Goal: Task Accomplishment & Management: Manage account settings

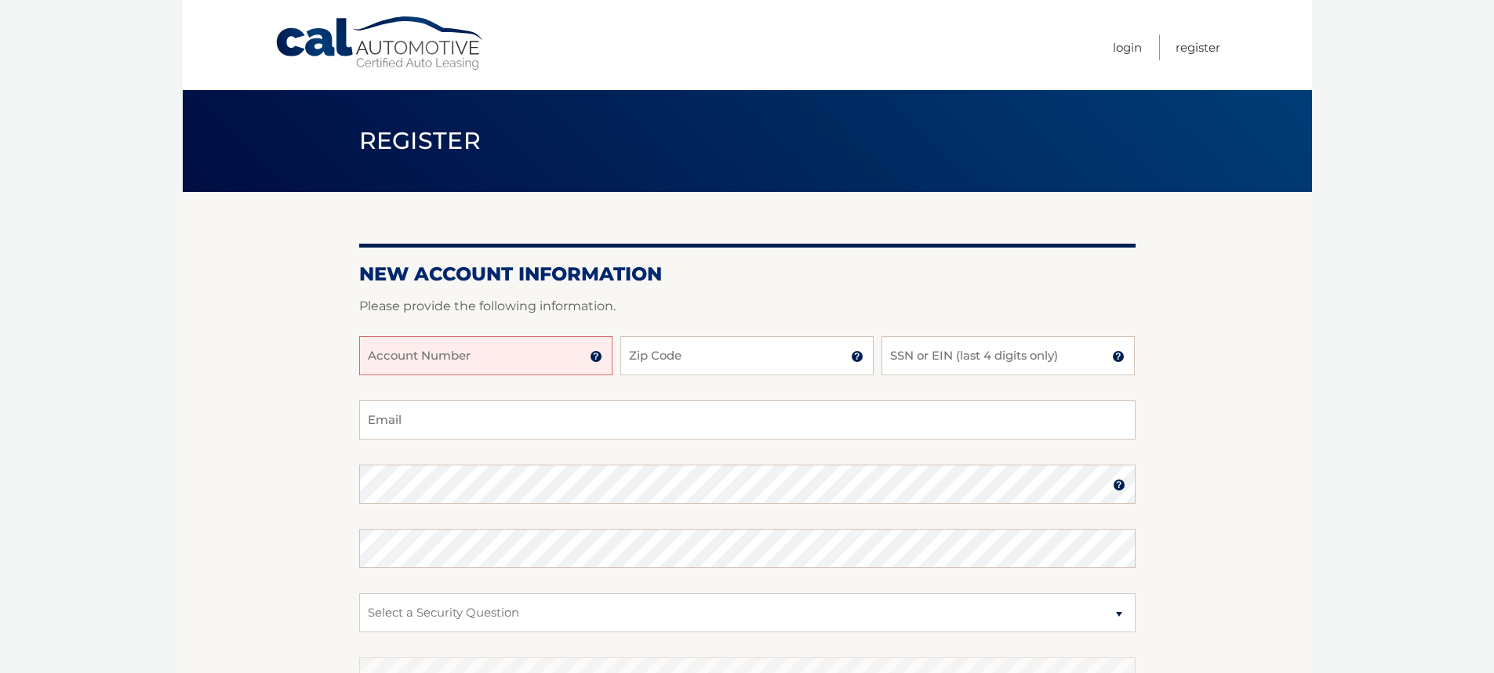
click at [467, 368] on input "Account Number" at bounding box center [485, 355] width 253 height 39
type input "44456011004"
click at [670, 350] on input "Zip Code" at bounding box center [746, 355] width 253 height 39
type input "33166"
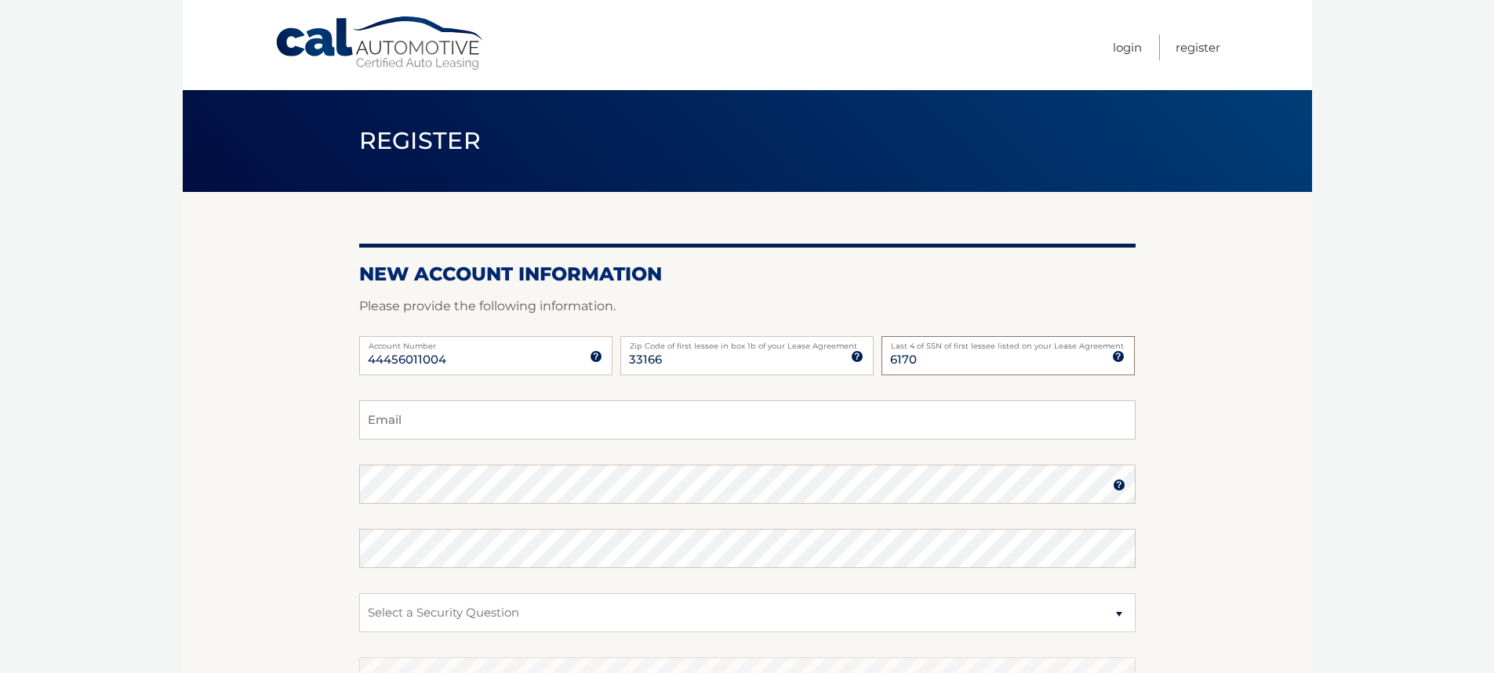
type input "6170"
type input "margie.valdez08@gmail.com"
click at [1116, 489] on img at bounding box center [1119, 485] width 13 height 13
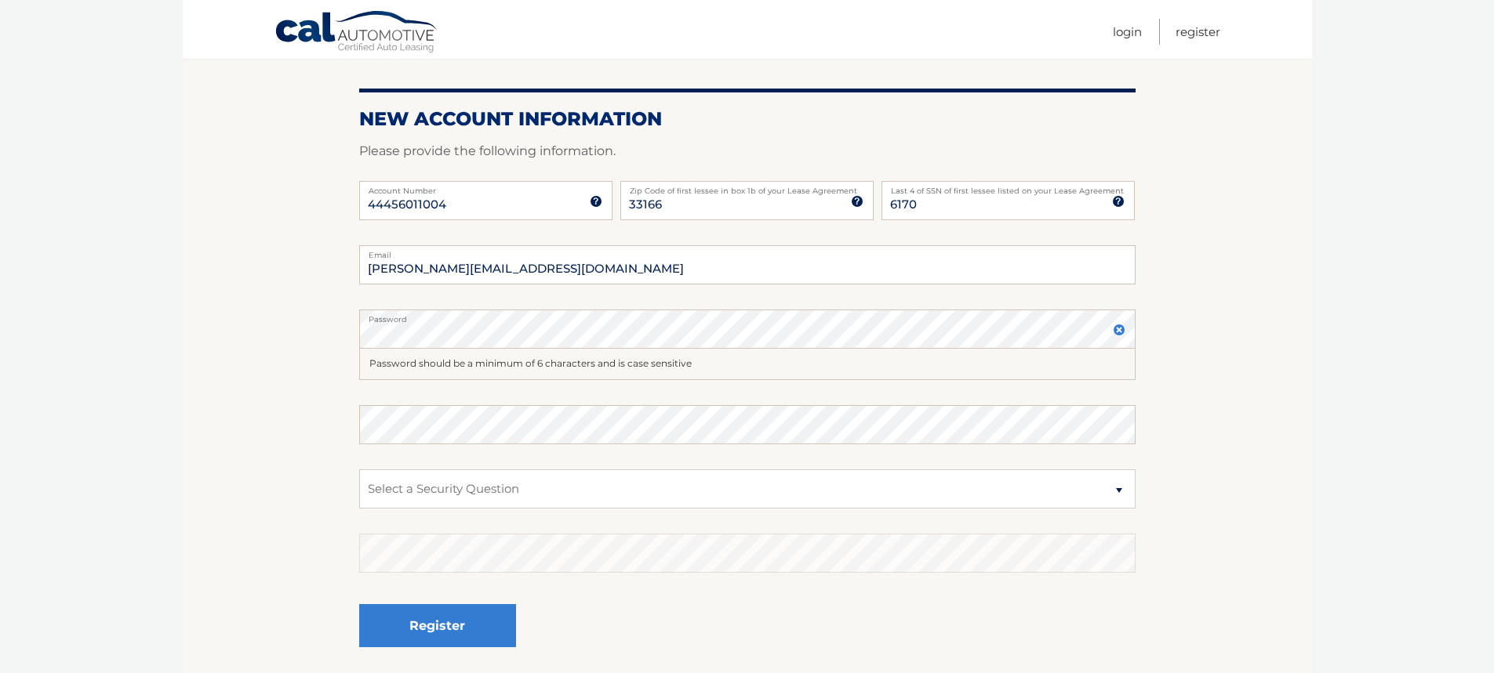
scroll to position [157, 0]
click at [658, 467] on fieldset "margie.valdez08@gmail.com Email Password Password should be a minimum of 6 char…" at bounding box center [747, 461] width 776 height 435
click at [650, 483] on select "Select a Security Question What was the name of your elementary school? What is…" at bounding box center [747, 487] width 776 height 39
select select "2"
click at [359, 468] on select "Select a Security Question What was the name of your elementary school? What is…" at bounding box center [747, 487] width 776 height 39
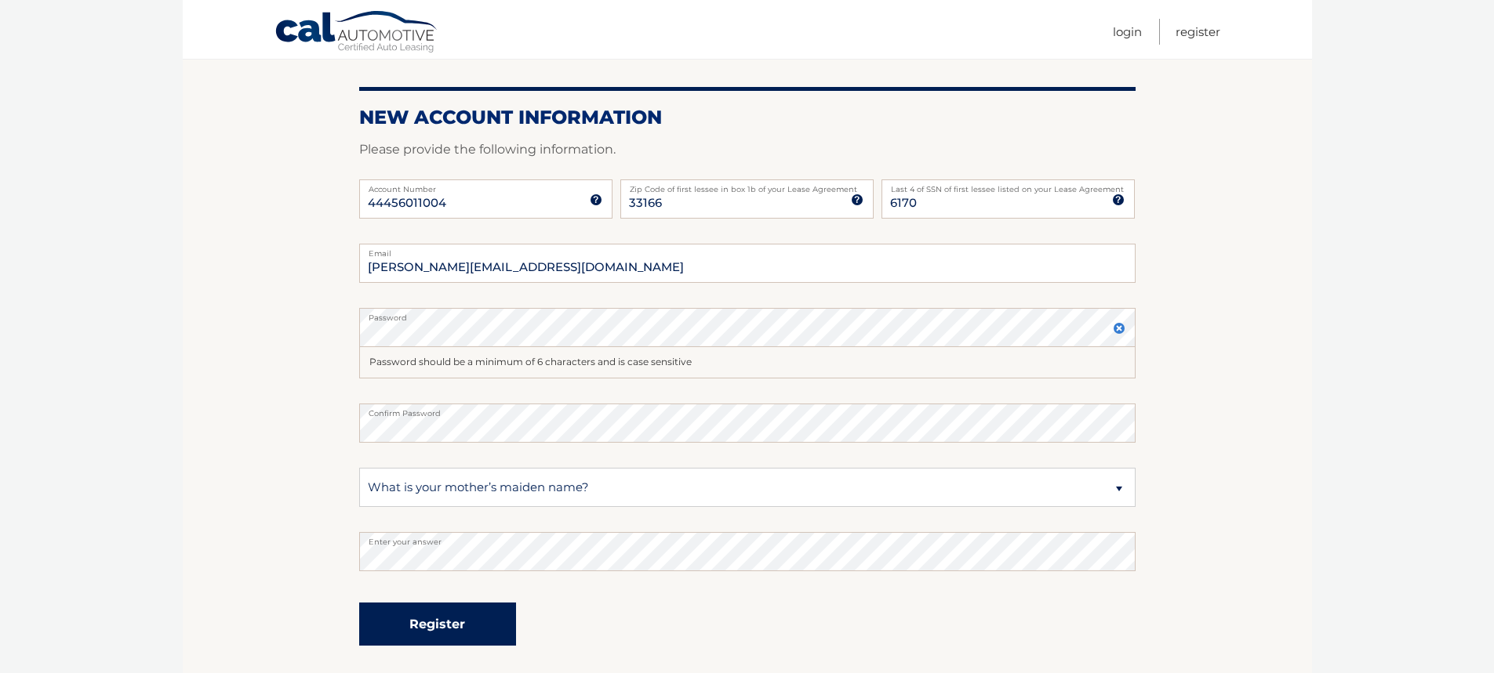
click at [452, 620] on button "Register" at bounding box center [437, 624] width 157 height 43
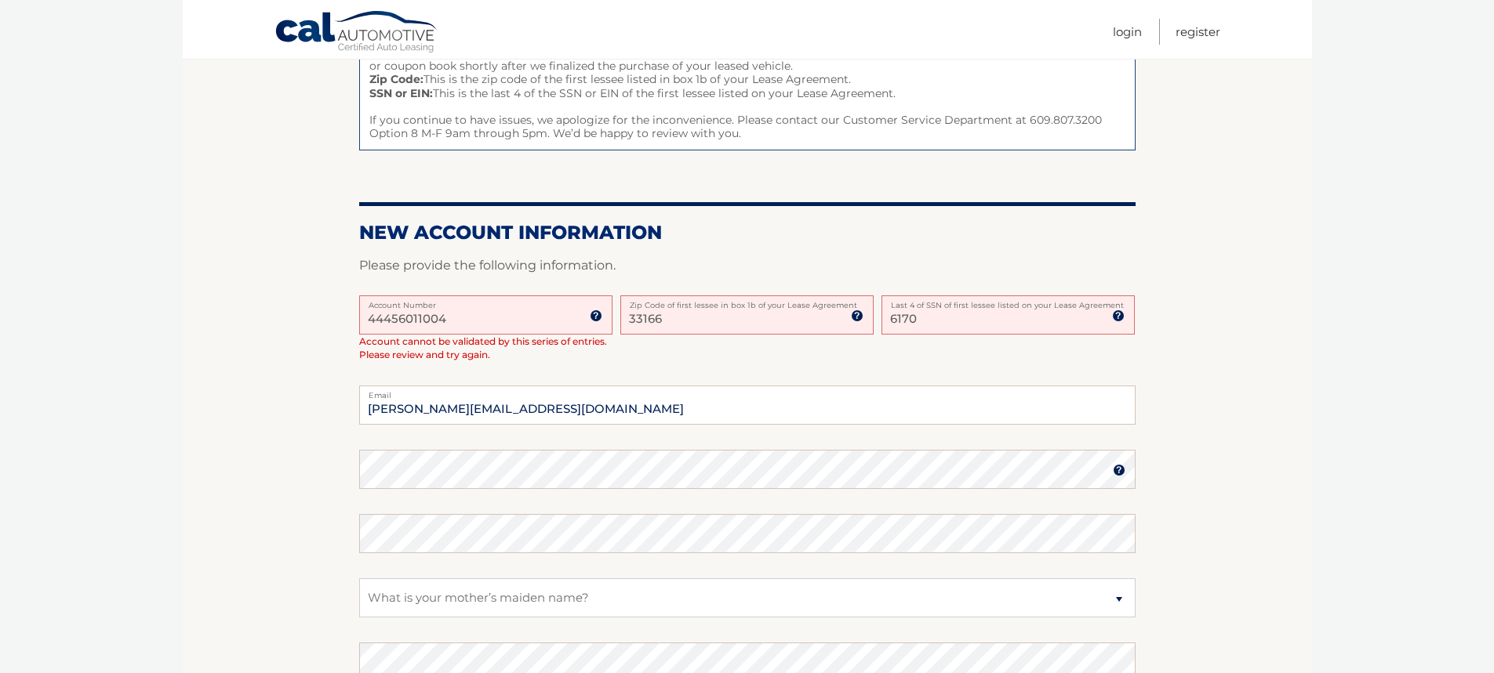
scroll to position [235, 0]
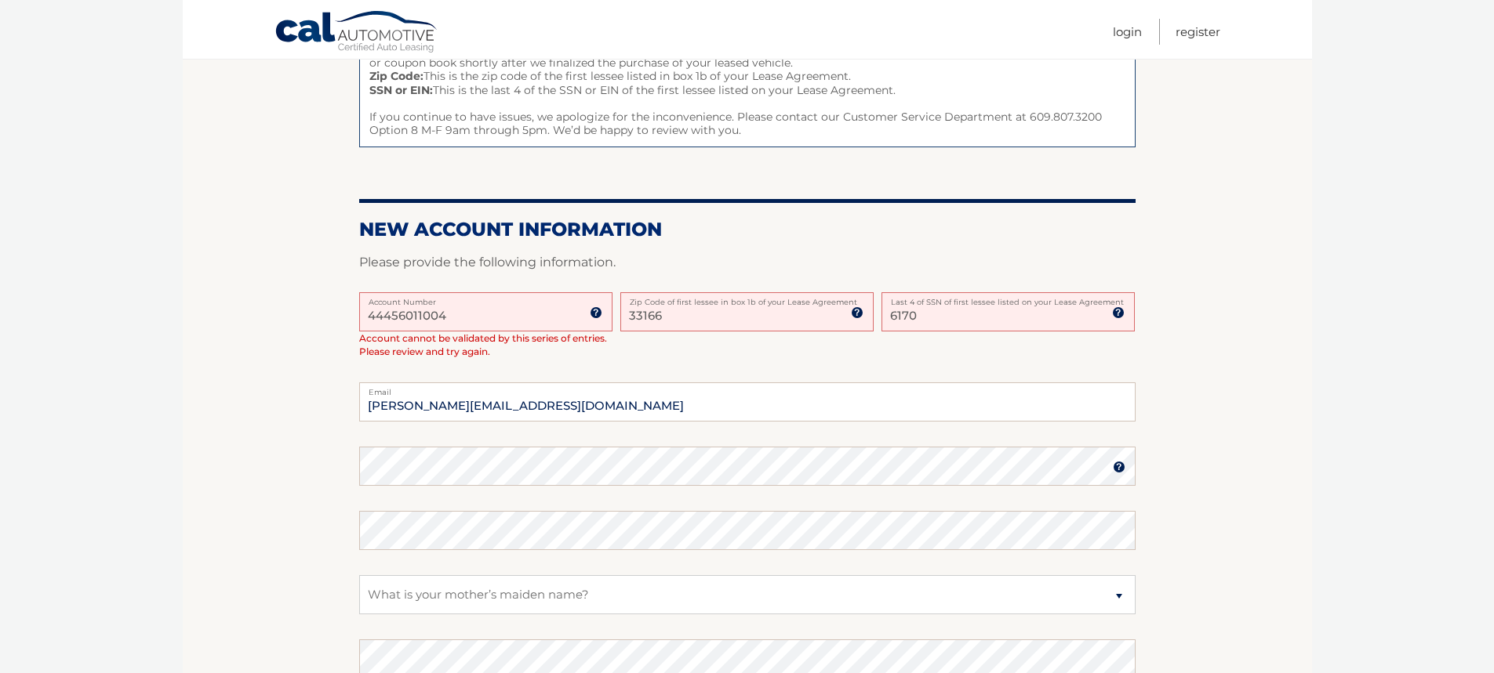
click at [707, 312] on input "33166" at bounding box center [746, 311] width 253 height 39
type input "33135"
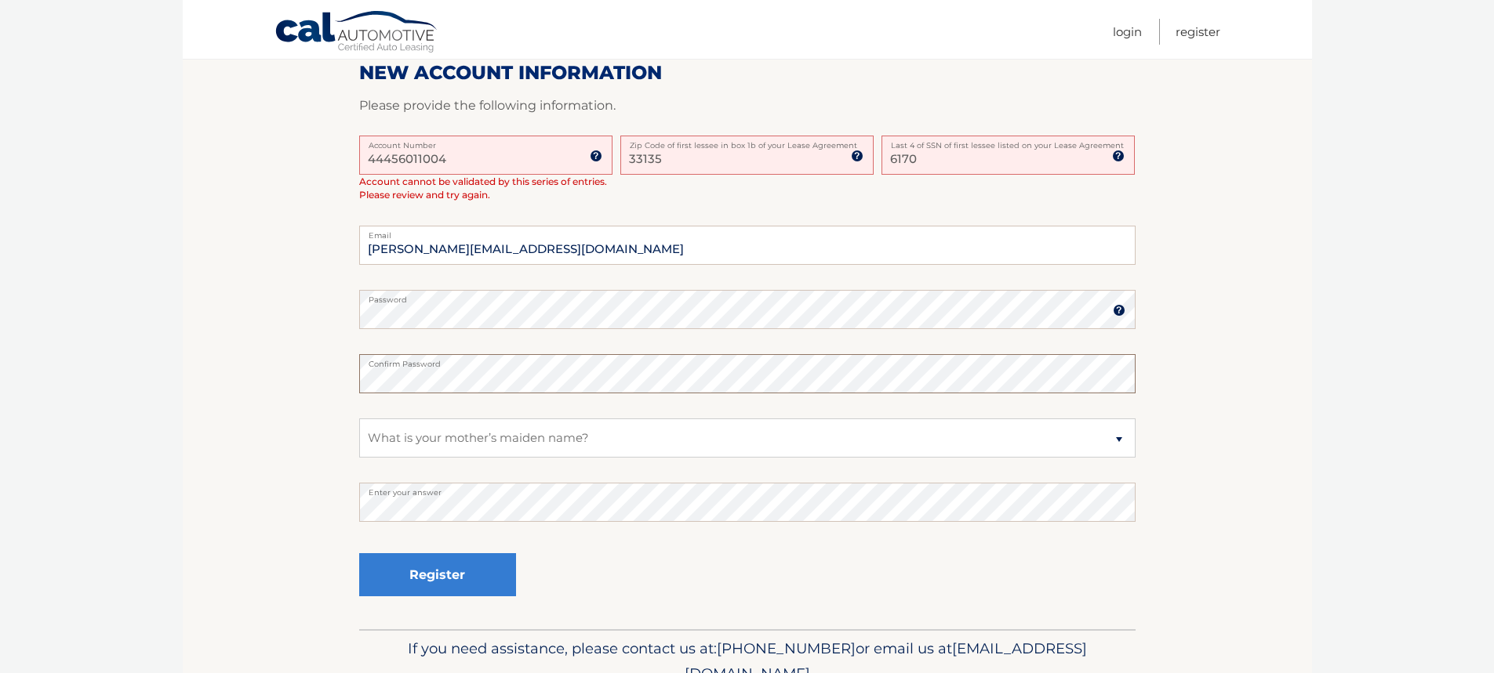
scroll to position [467, 0]
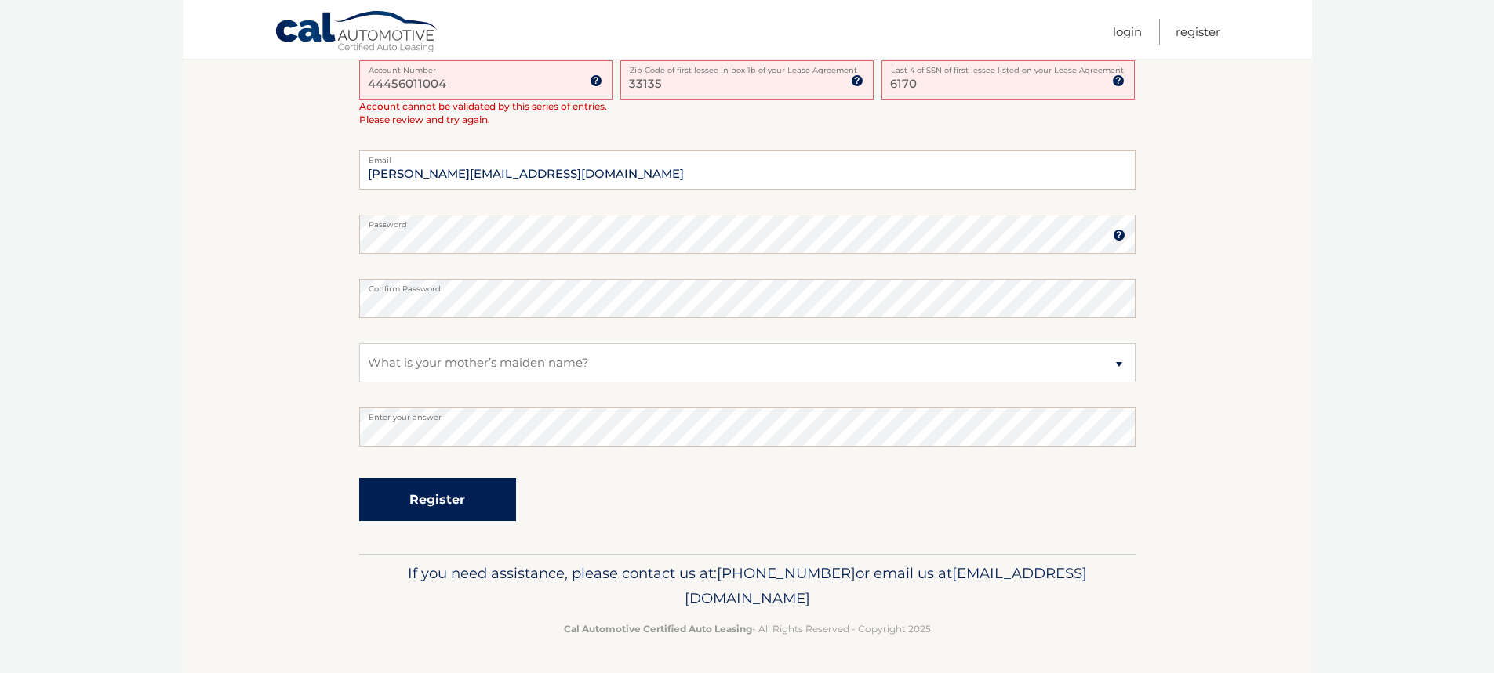
click at [434, 493] on button "Register" at bounding box center [437, 499] width 157 height 43
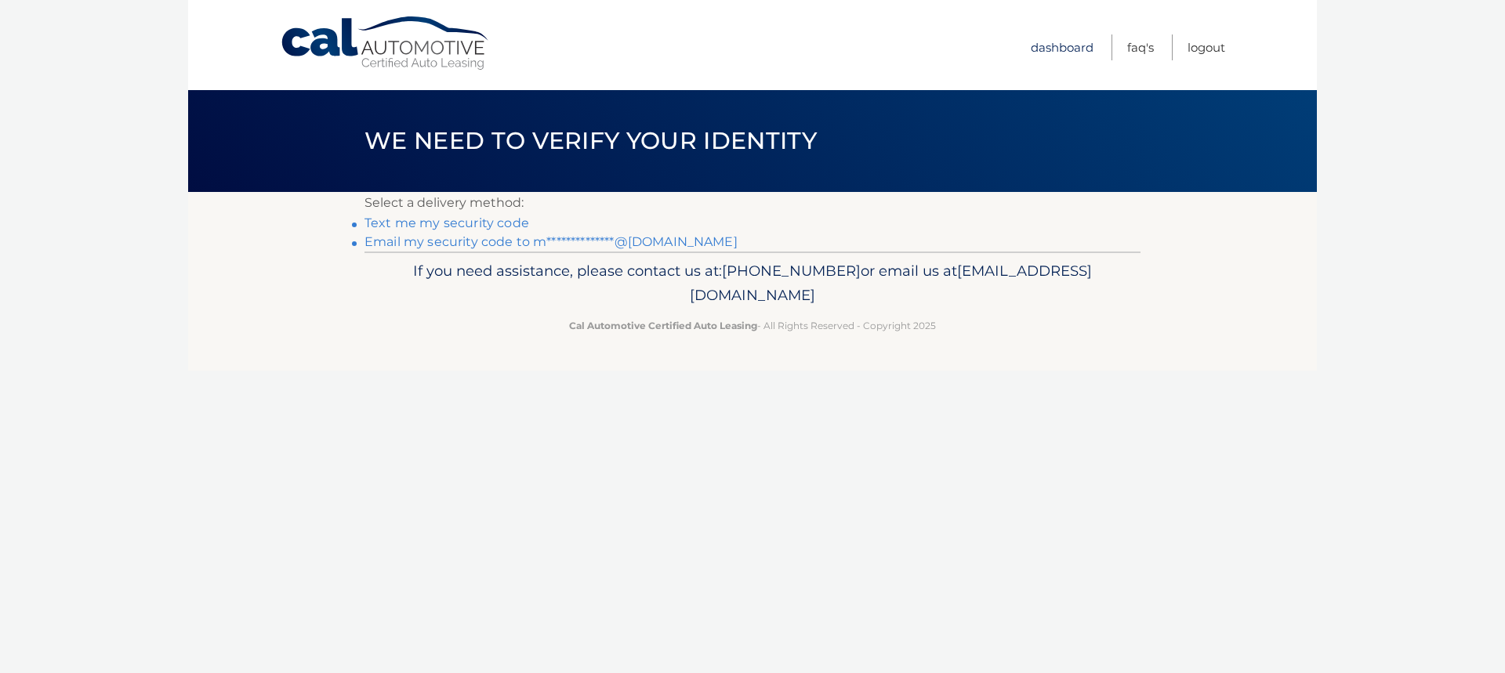
click at [1055, 52] on link "Dashboard" at bounding box center [1062, 47] width 63 height 26
click at [1053, 53] on link "Dashboard" at bounding box center [1062, 47] width 63 height 26
click at [445, 241] on link "**********" at bounding box center [551, 241] width 373 height 15
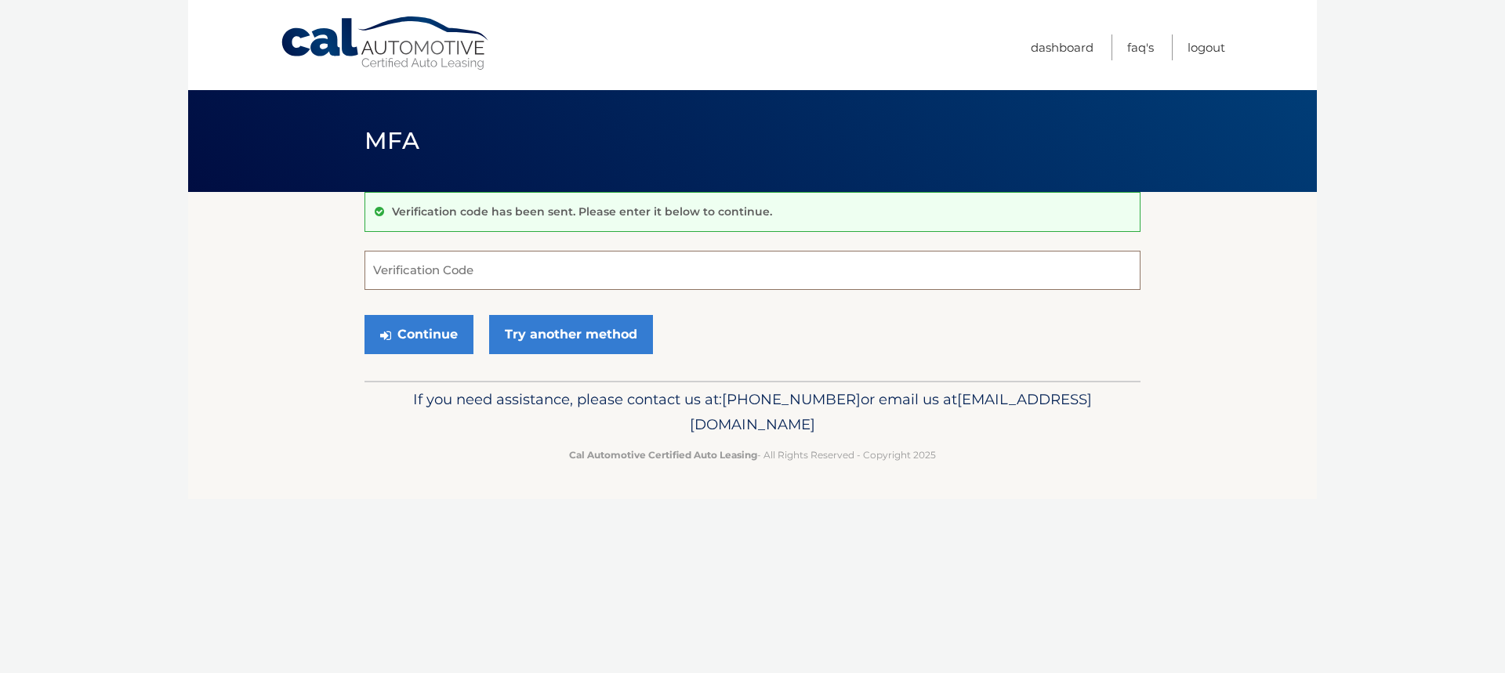
click at [434, 261] on input "Verification Code" at bounding box center [753, 270] width 776 height 39
type input "158633"
click at [405, 339] on button "Continue" at bounding box center [419, 334] width 109 height 39
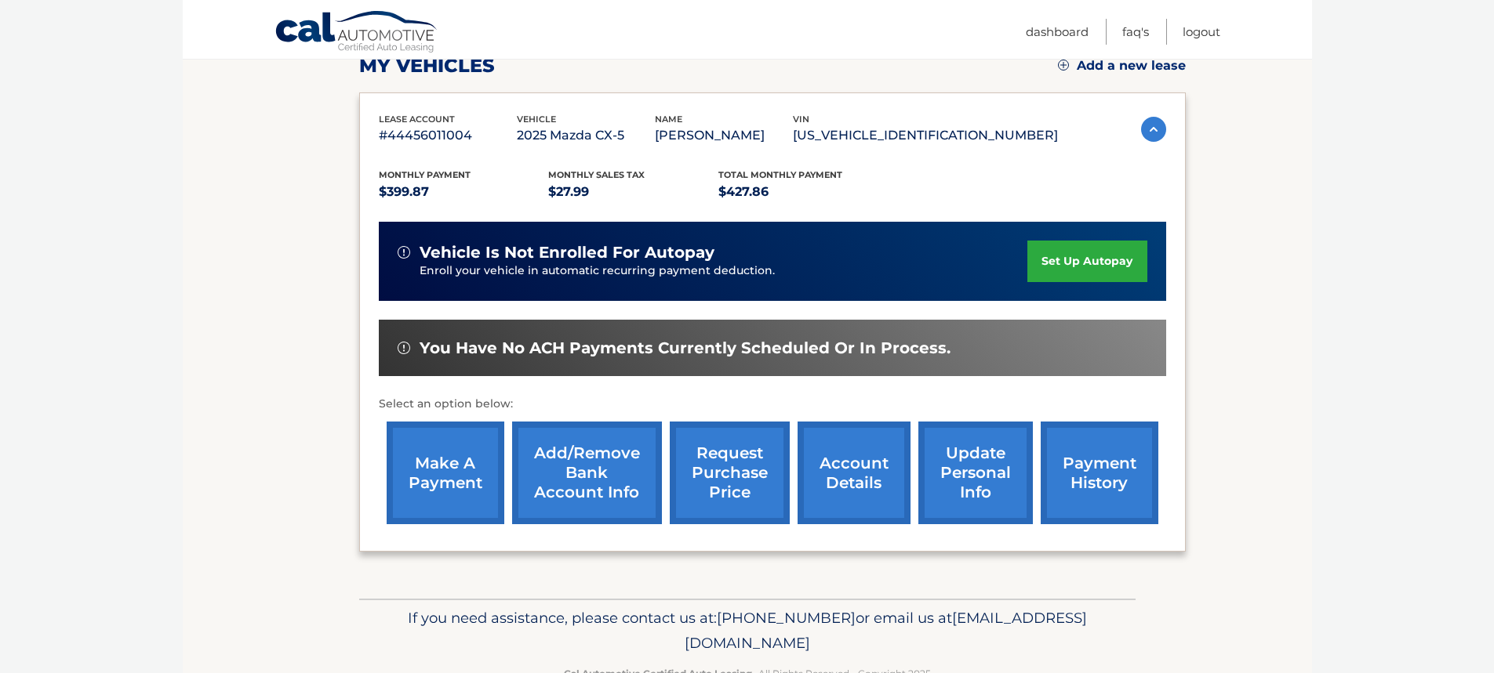
scroll to position [235, 0]
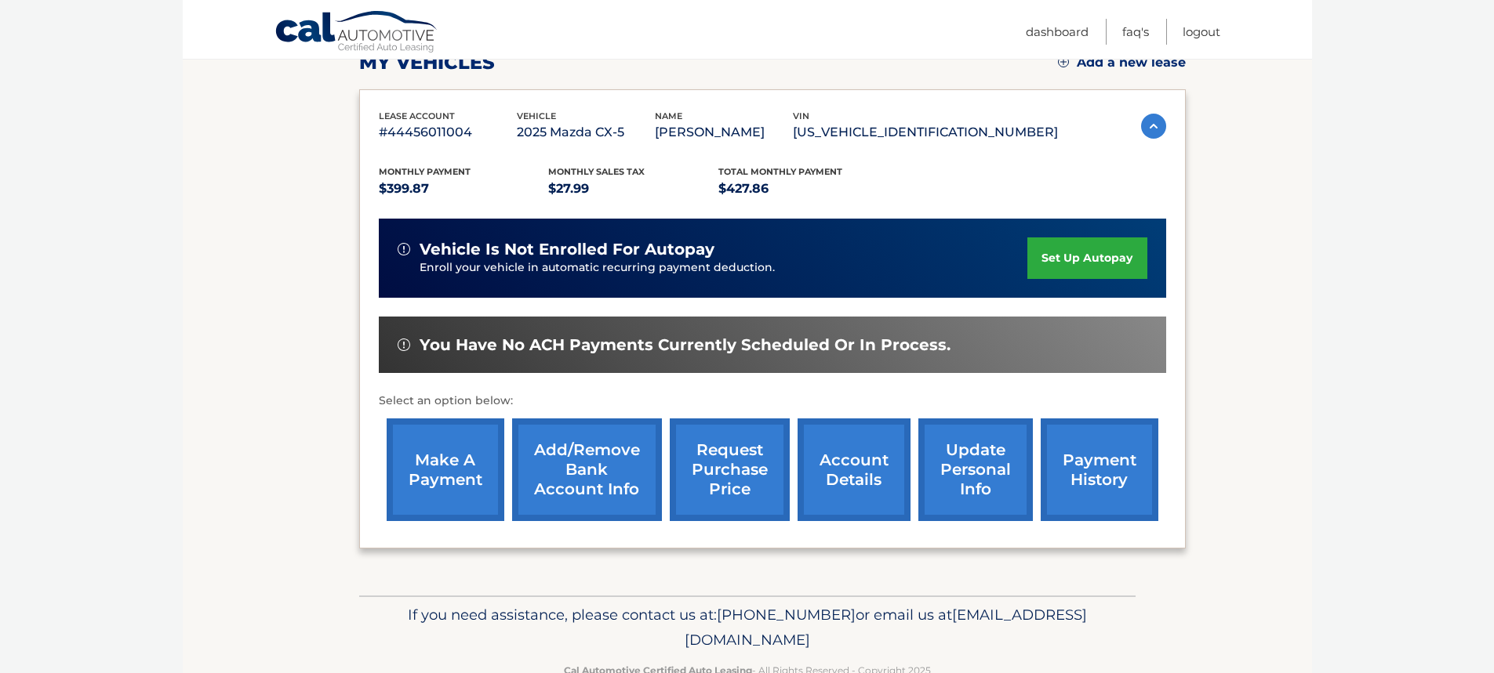
click at [1110, 267] on link "set up autopay" at bounding box center [1086, 259] width 119 height 42
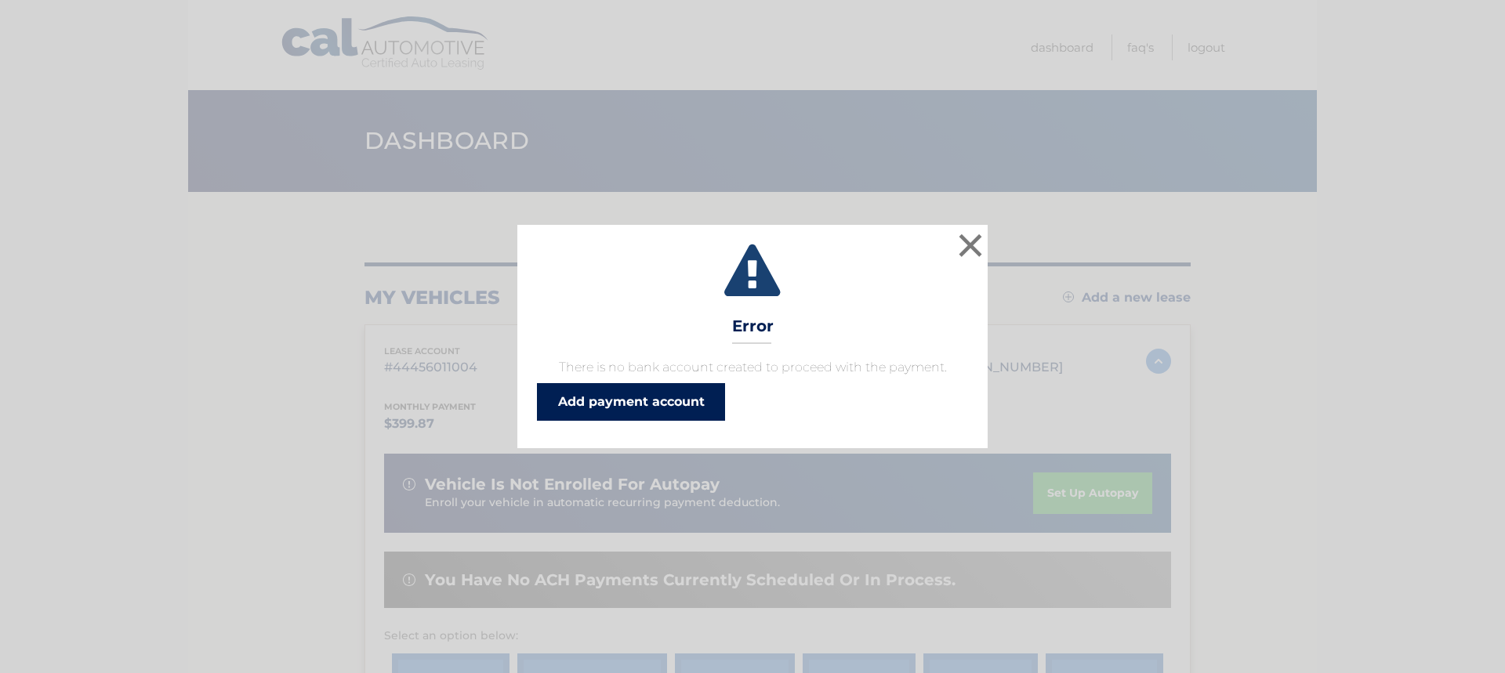
click at [601, 408] on link "Add payment account" at bounding box center [631, 402] width 188 height 38
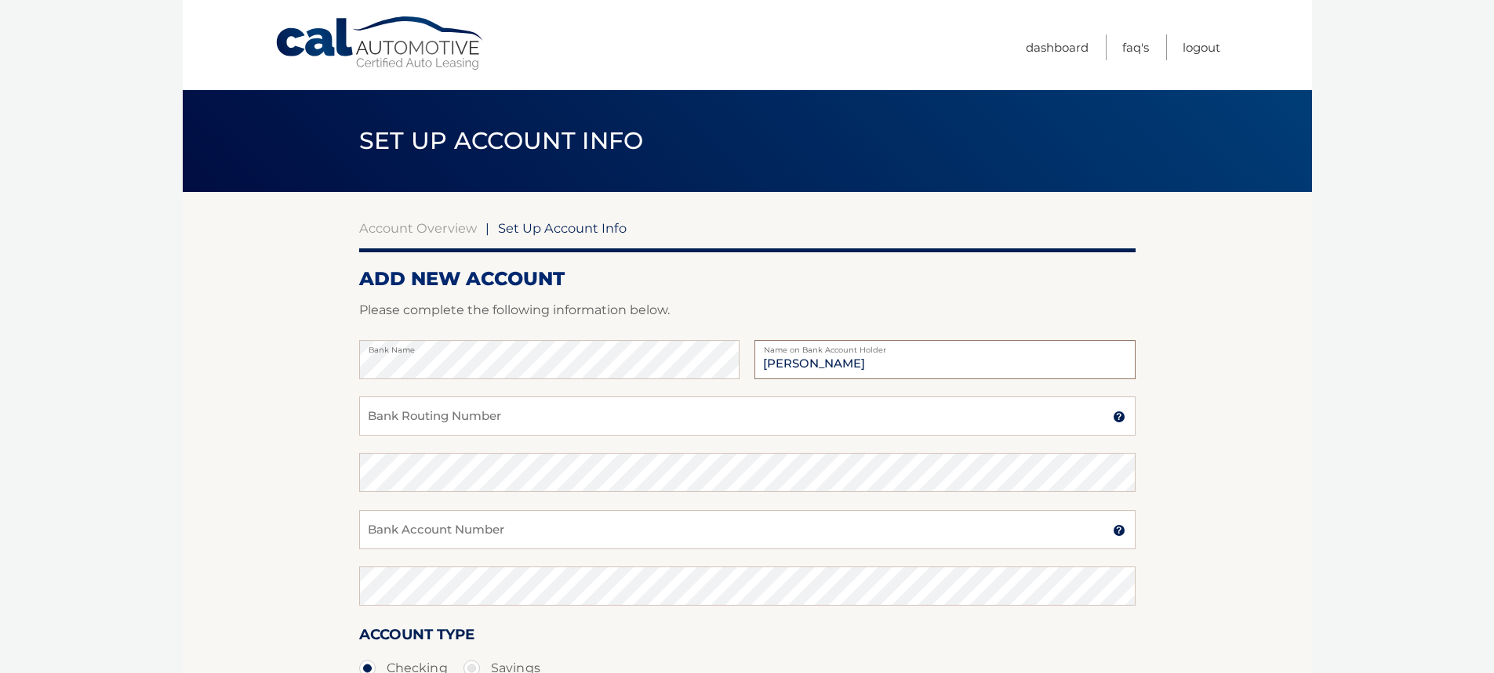
type input "[PERSON_NAME]"
click at [643, 424] on input "Bank Routing Number" at bounding box center [747, 416] width 776 height 39
type input "266086554"
click at [591, 520] on input "Bank Account Number" at bounding box center [747, 529] width 776 height 39
type input "9135421014"
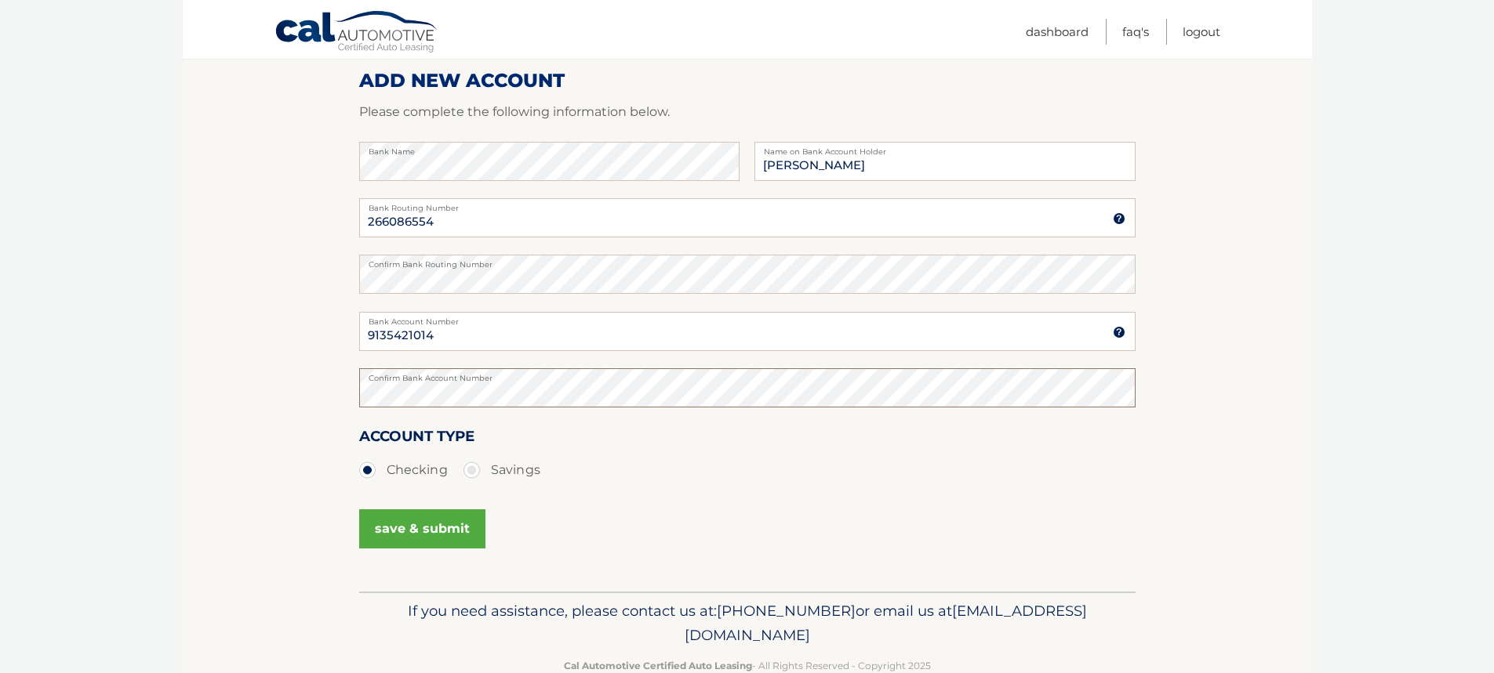
scroll to position [236, 0]
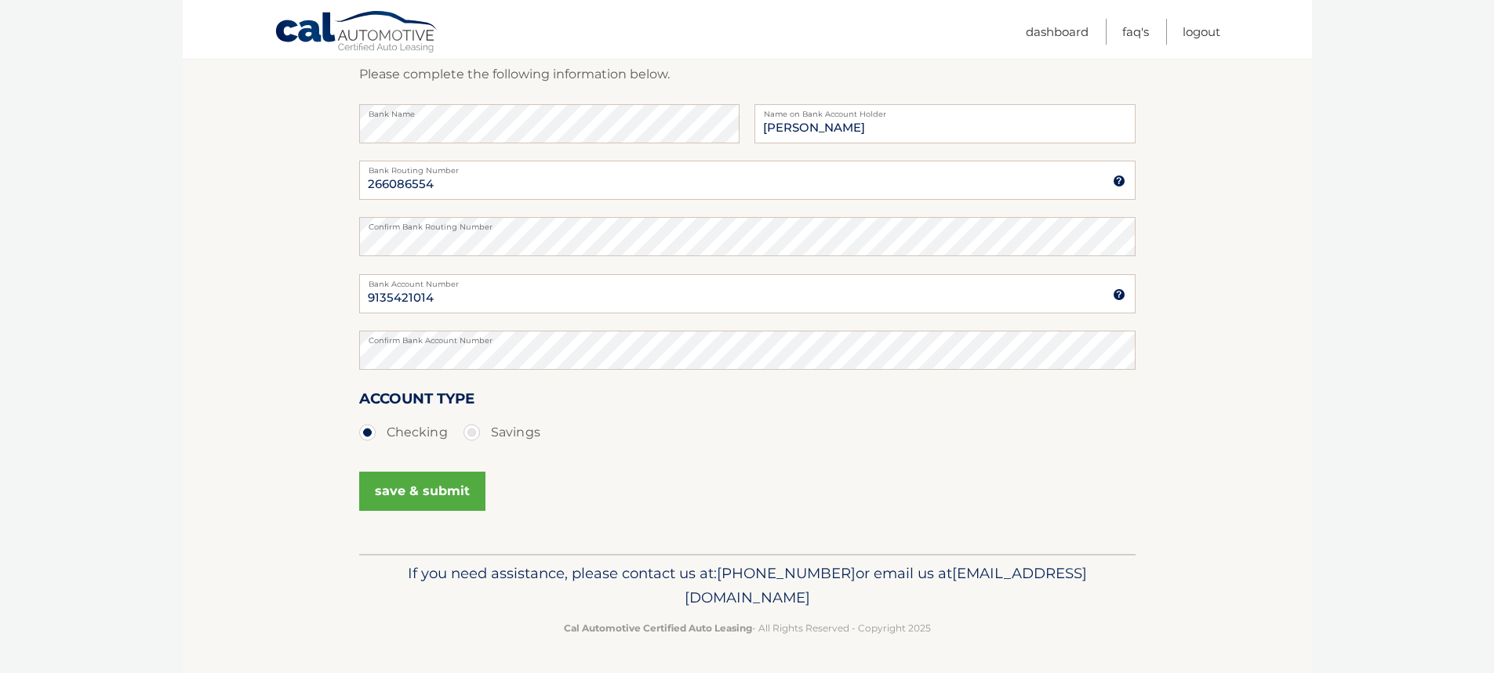
click at [440, 489] on button "save & submit" at bounding box center [422, 491] width 126 height 39
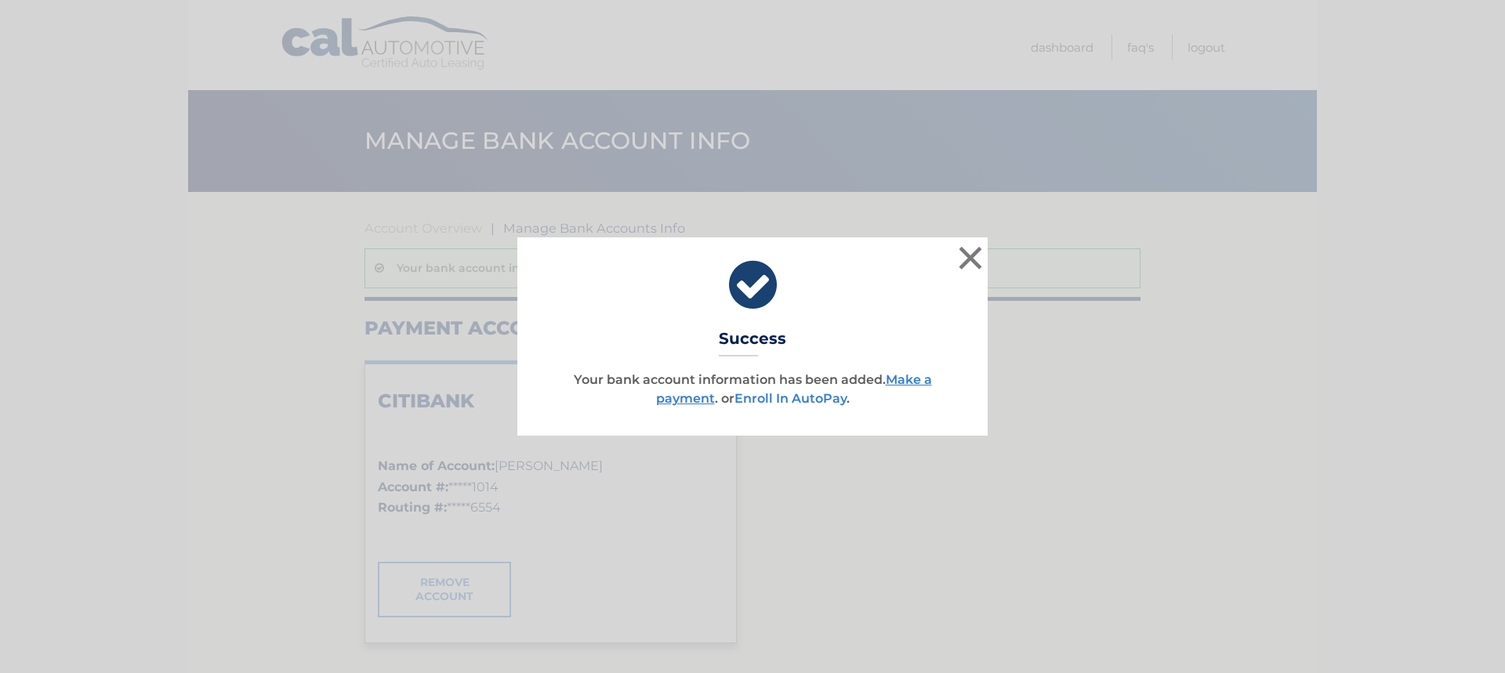
click at [772, 400] on link "Enroll In AutoPay" at bounding box center [791, 398] width 112 height 15
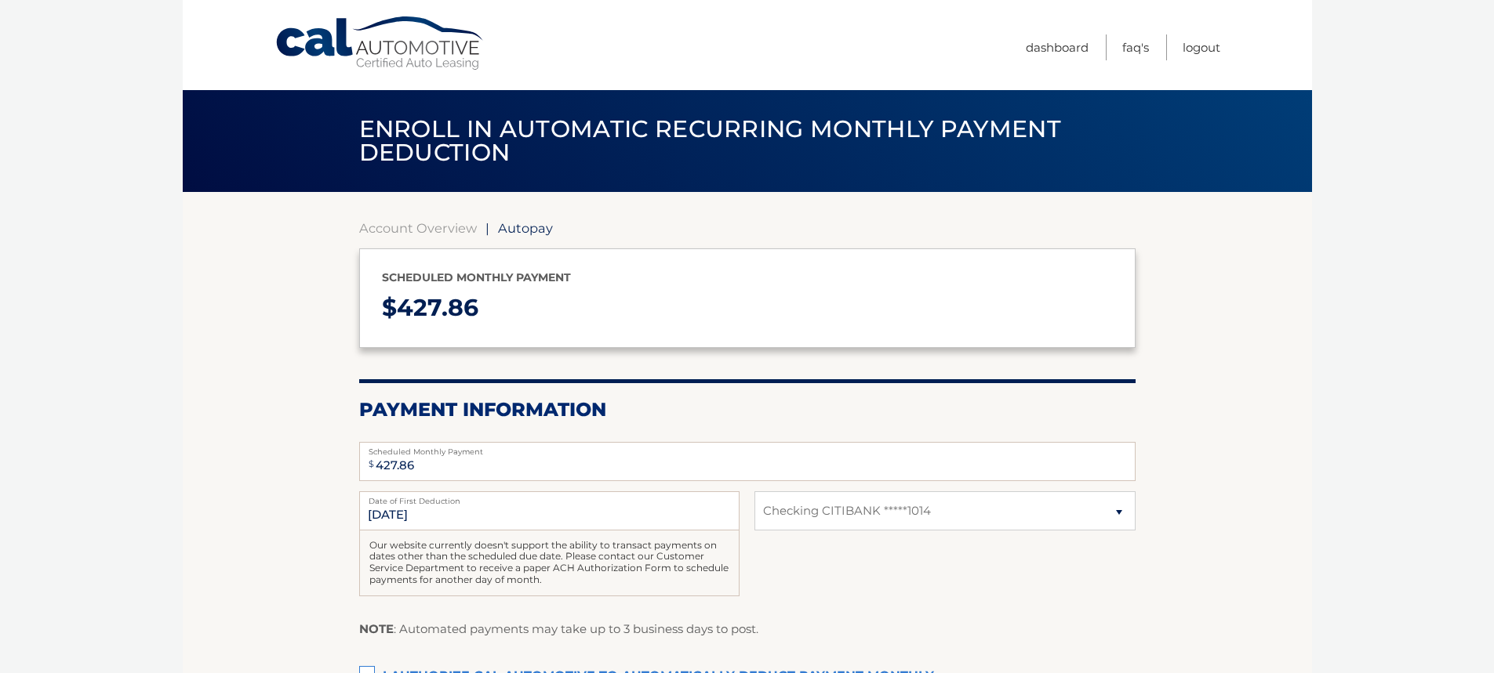
select select "ZDg5N2M1YTYtZDA5NS00MTU4LTliNjItOTQ4NTZhZTNhM2Y4"
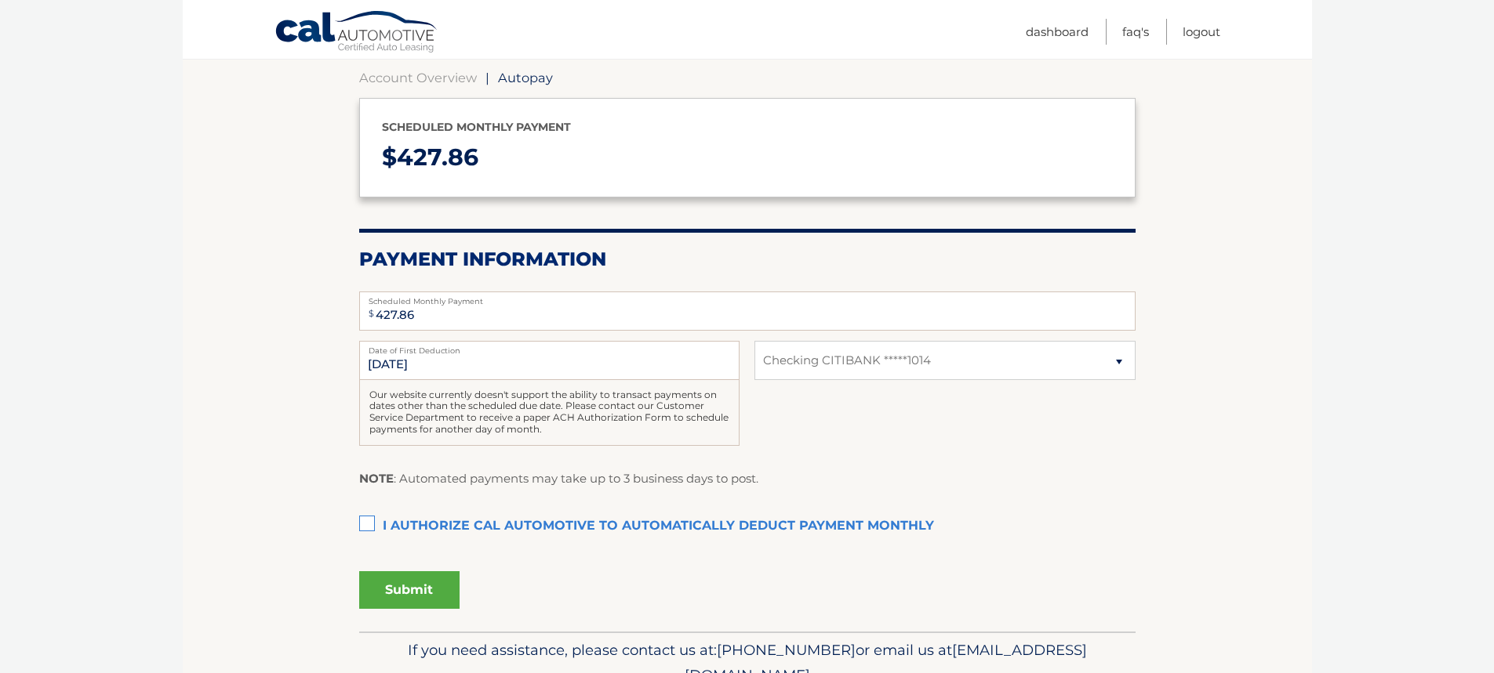
scroll to position [157, 0]
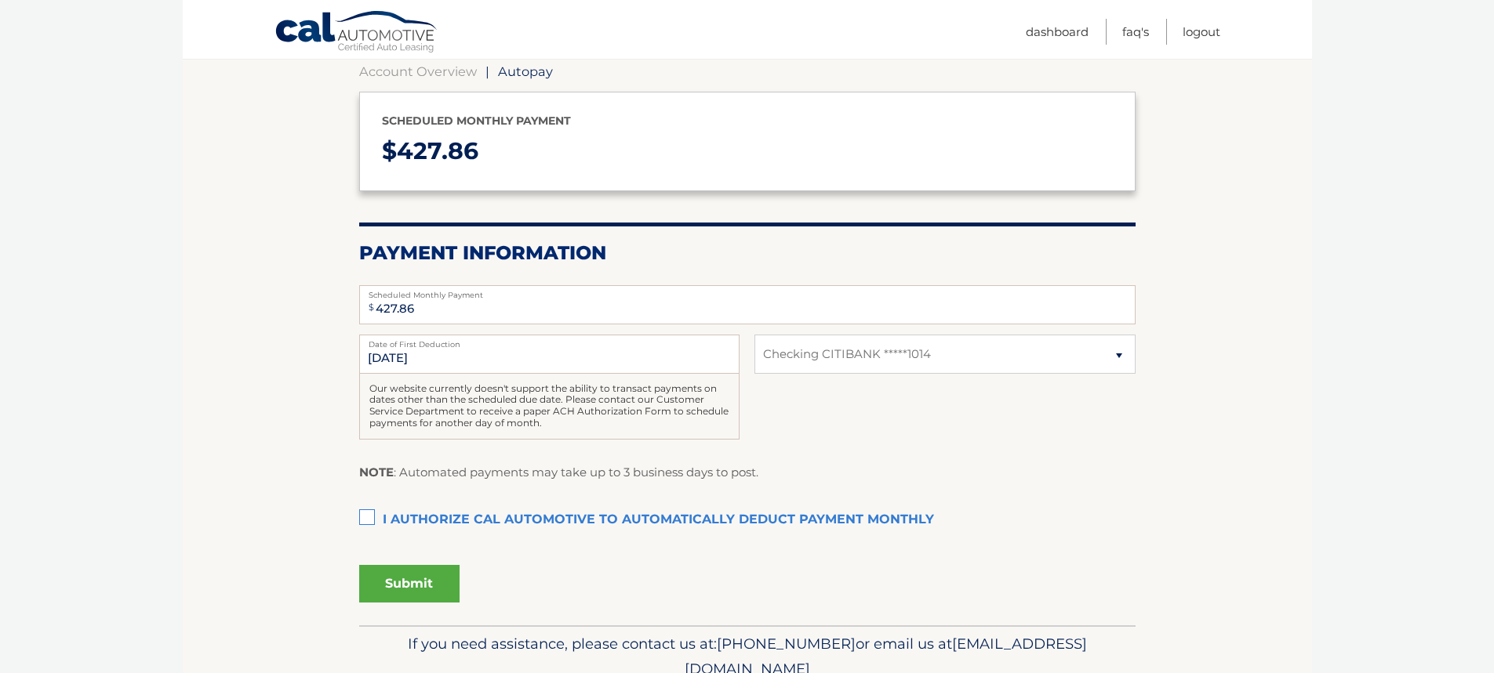
click at [363, 518] on label "I authorize cal automotive to automatically deduct payment monthly This checkbo…" at bounding box center [747, 520] width 776 height 31
click at [0, 0] on input "I authorize cal automotive to automatically deduct payment monthly This checkbo…" at bounding box center [0, 0] width 0 height 0
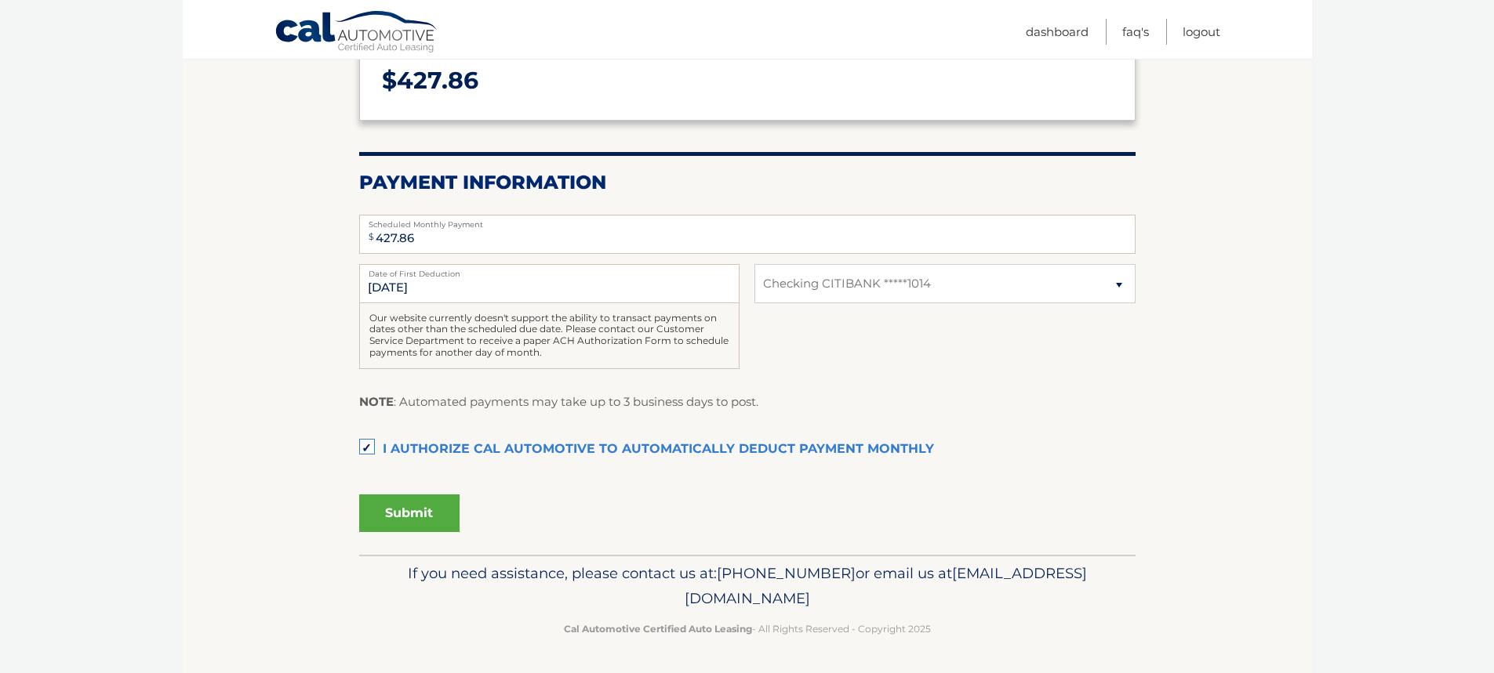
click at [421, 517] on button "Submit" at bounding box center [409, 514] width 100 height 38
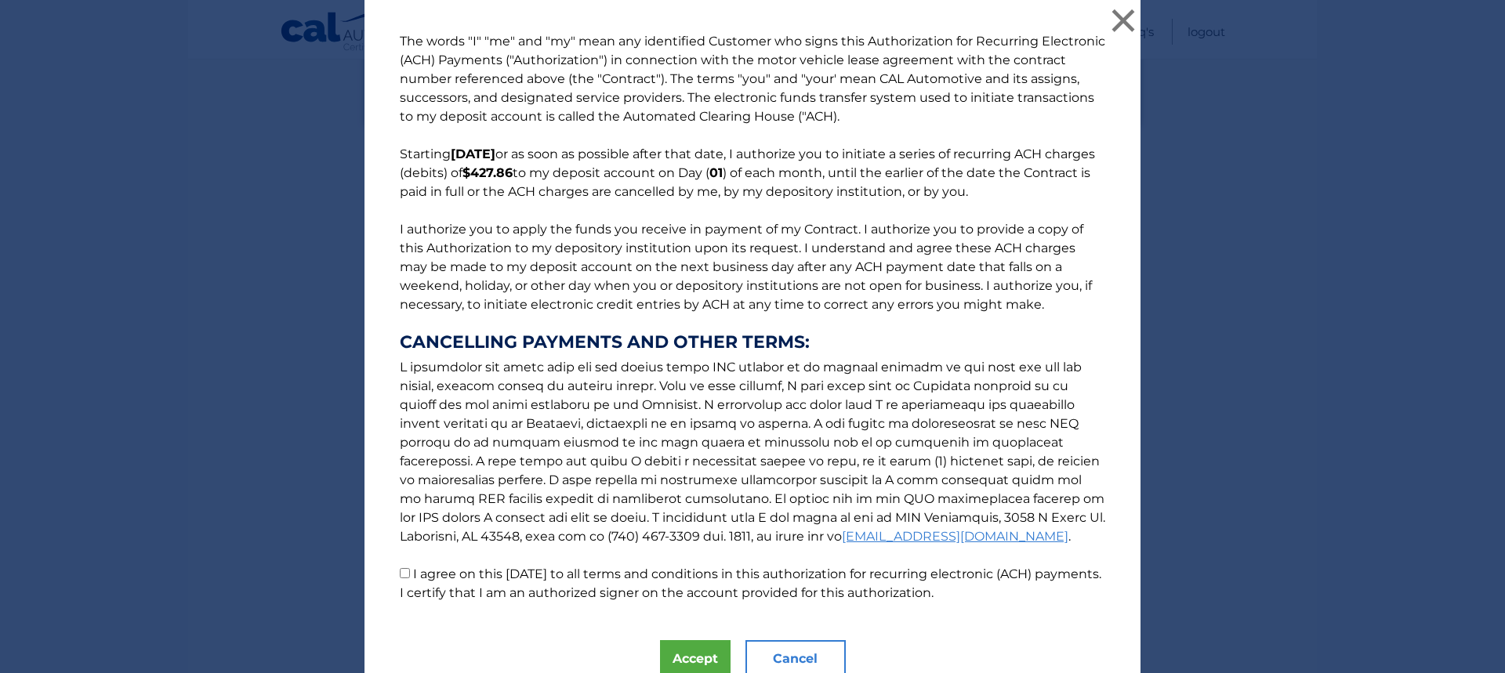
scroll to position [67, 0]
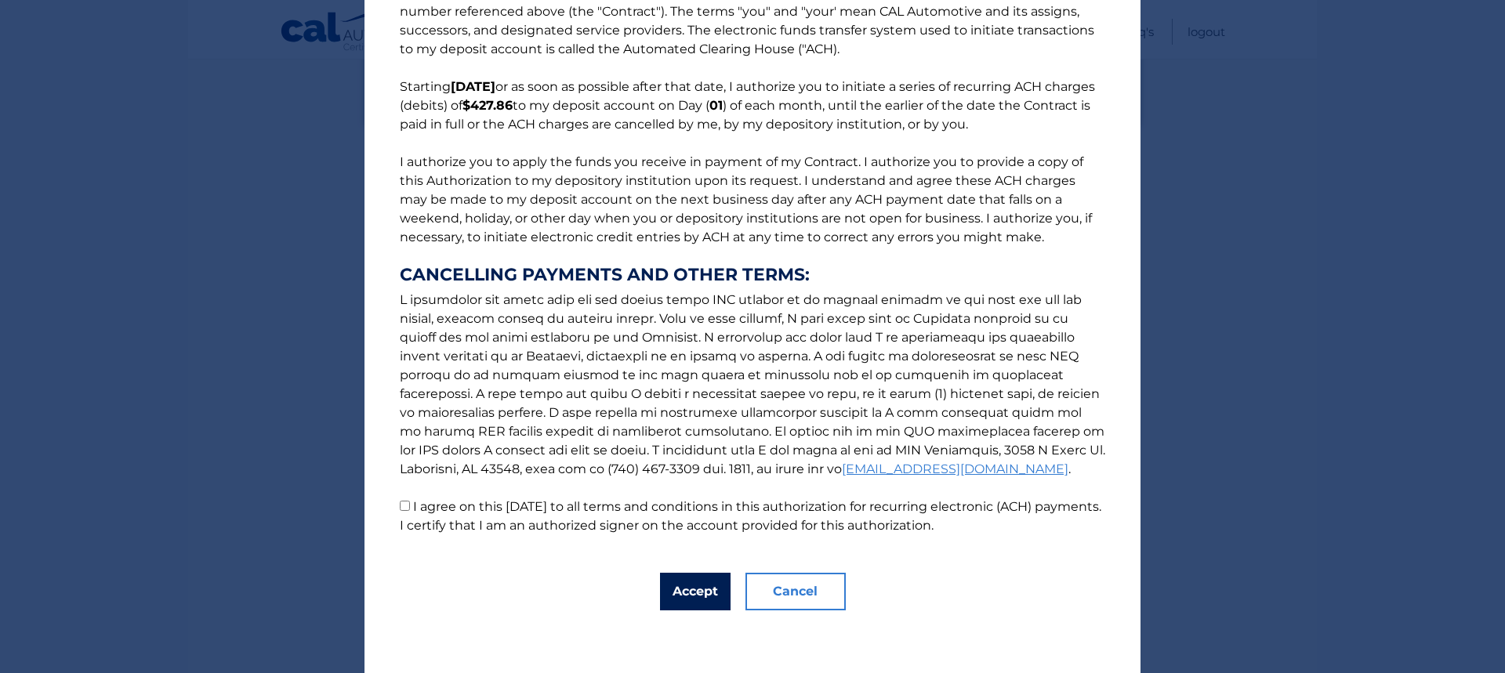
click at [664, 590] on button "Accept" at bounding box center [695, 592] width 71 height 38
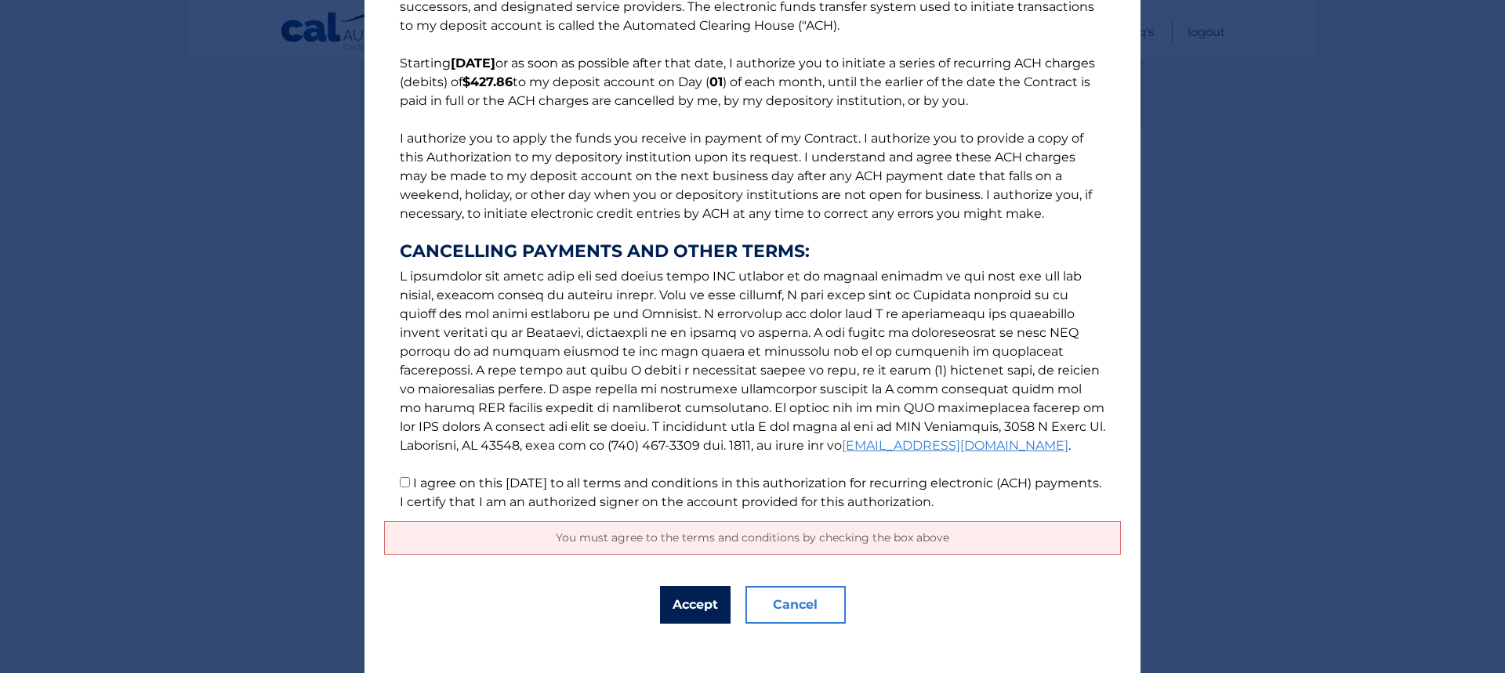
scroll to position [104, 0]
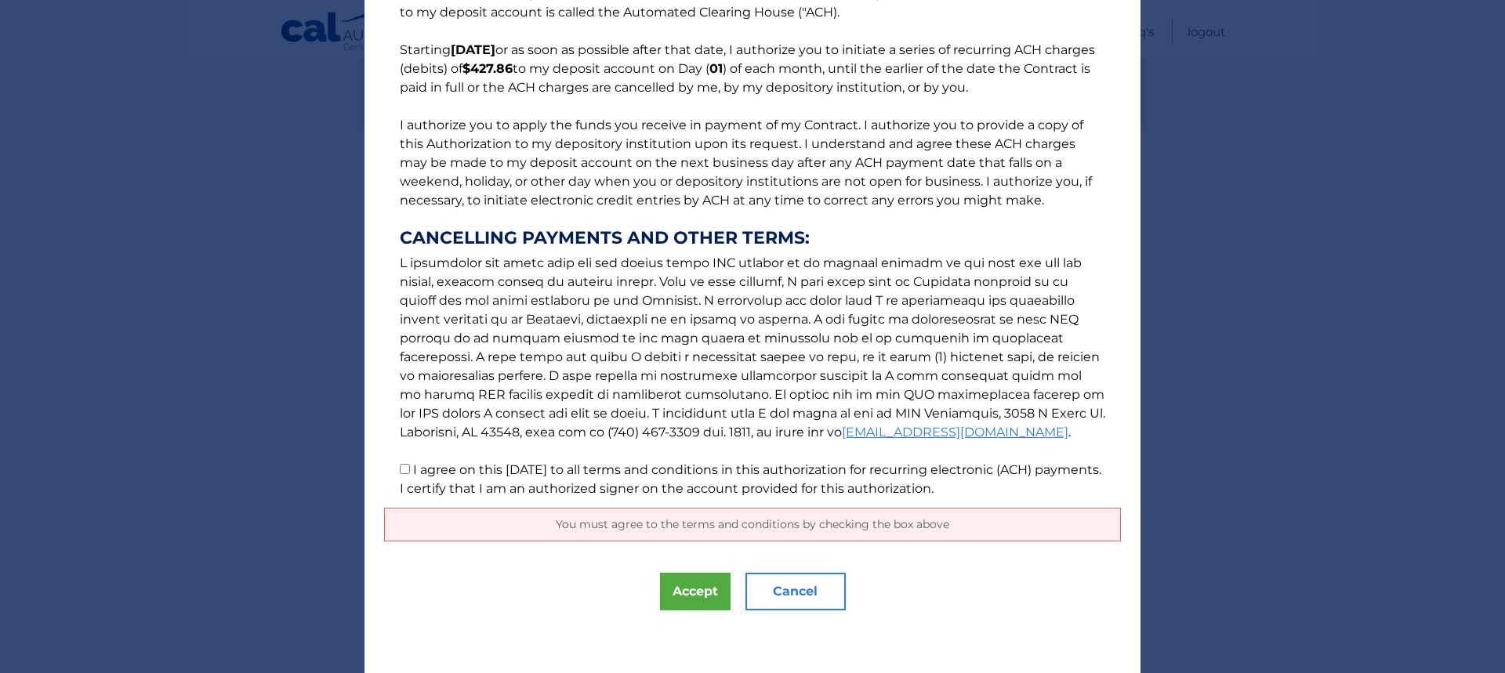
click at [401, 471] on input "I agree on this 09/30/2025 to all terms and conditions in this authorization fo…" at bounding box center [405, 469] width 10 height 10
checkbox input "true"
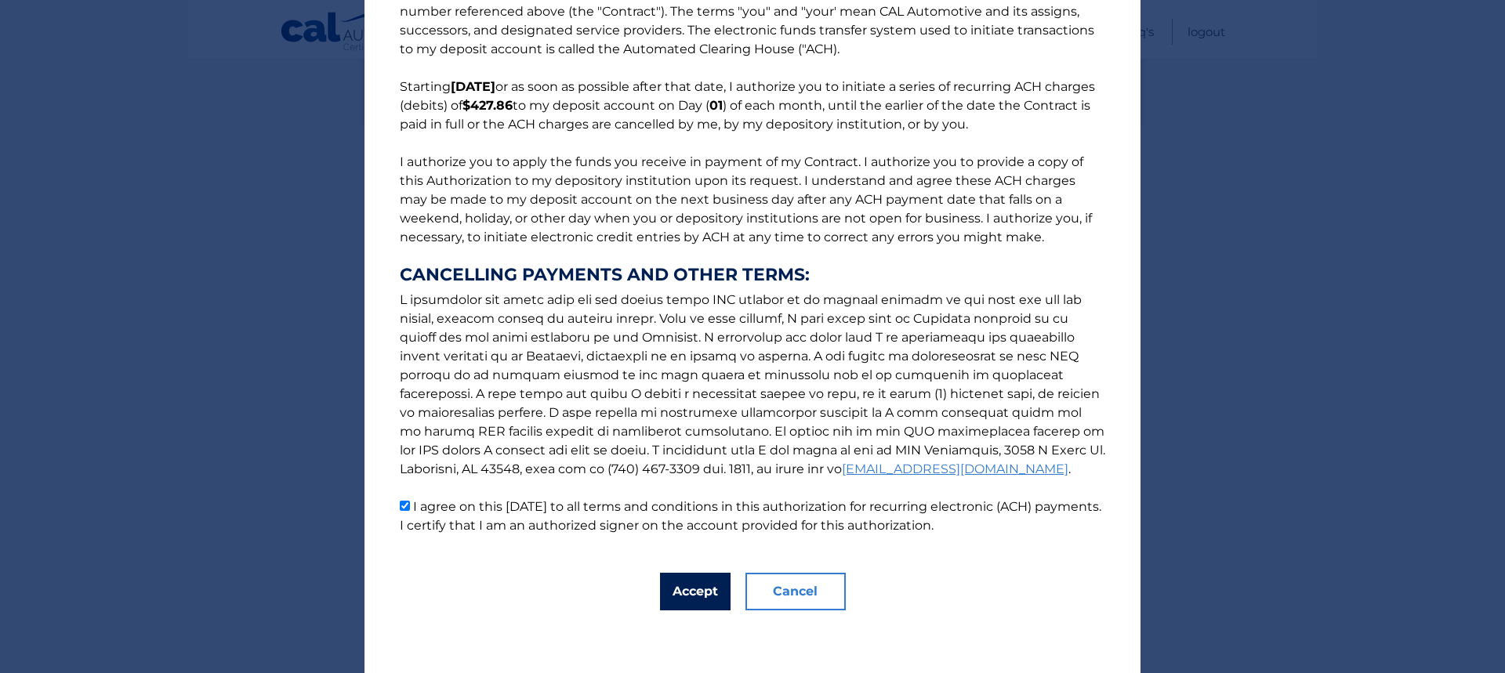
click at [672, 584] on button "Accept" at bounding box center [695, 592] width 71 height 38
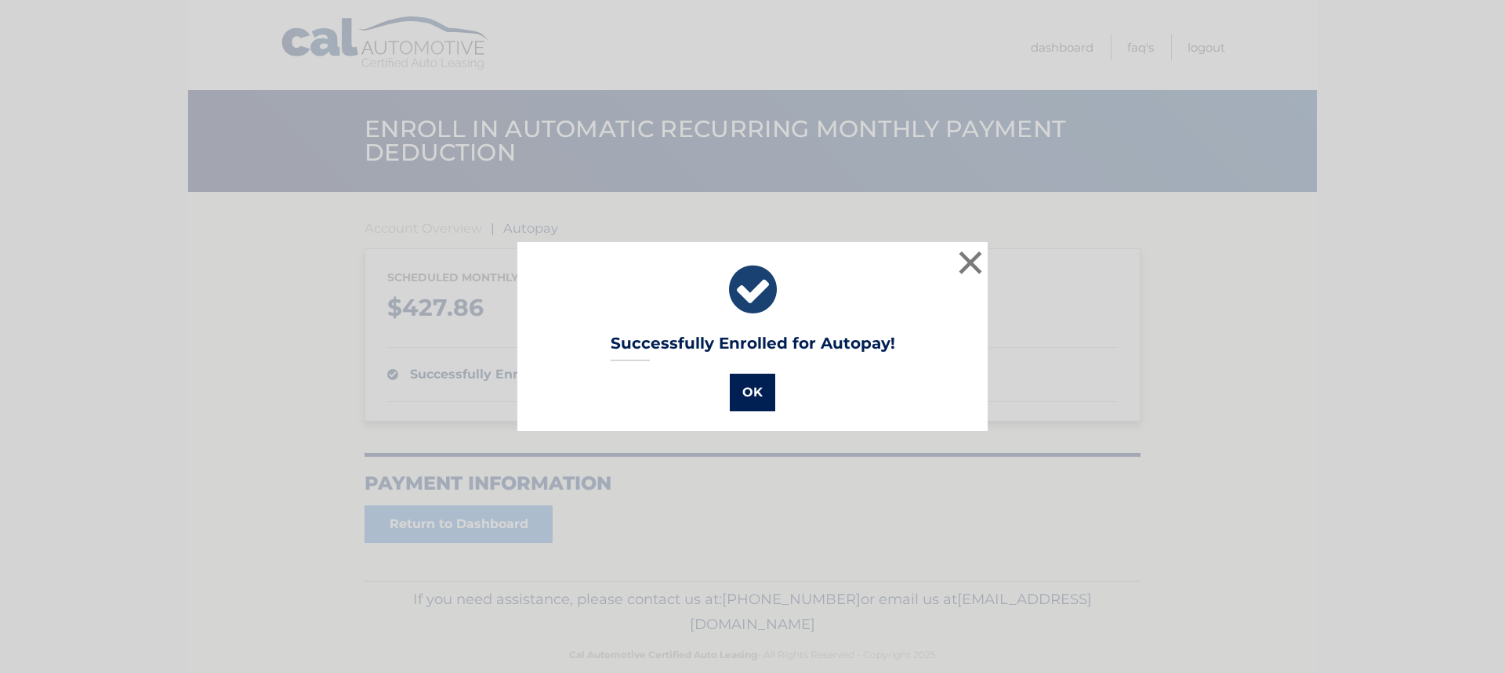
click at [743, 394] on button "OK" at bounding box center [752, 393] width 45 height 38
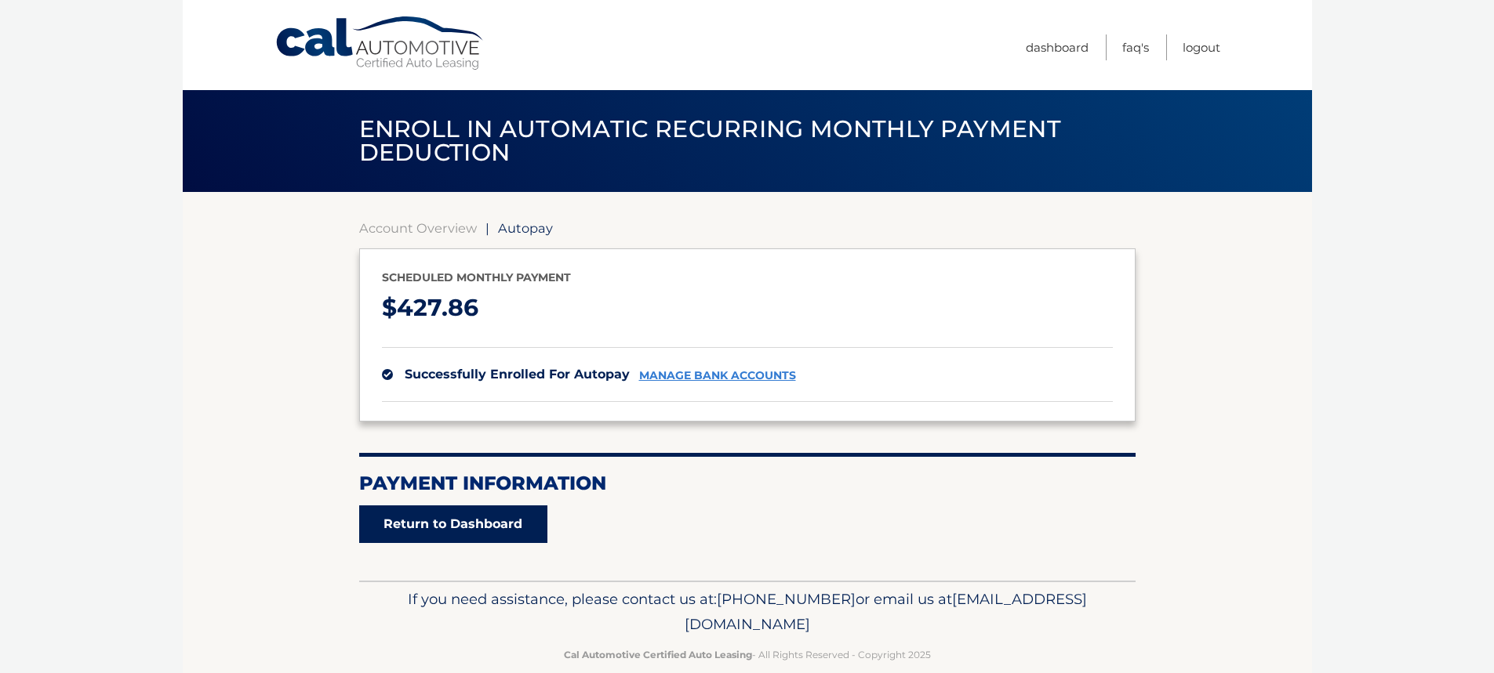
click at [429, 522] on link "Return to Dashboard" at bounding box center [453, 525] width 188 height 38
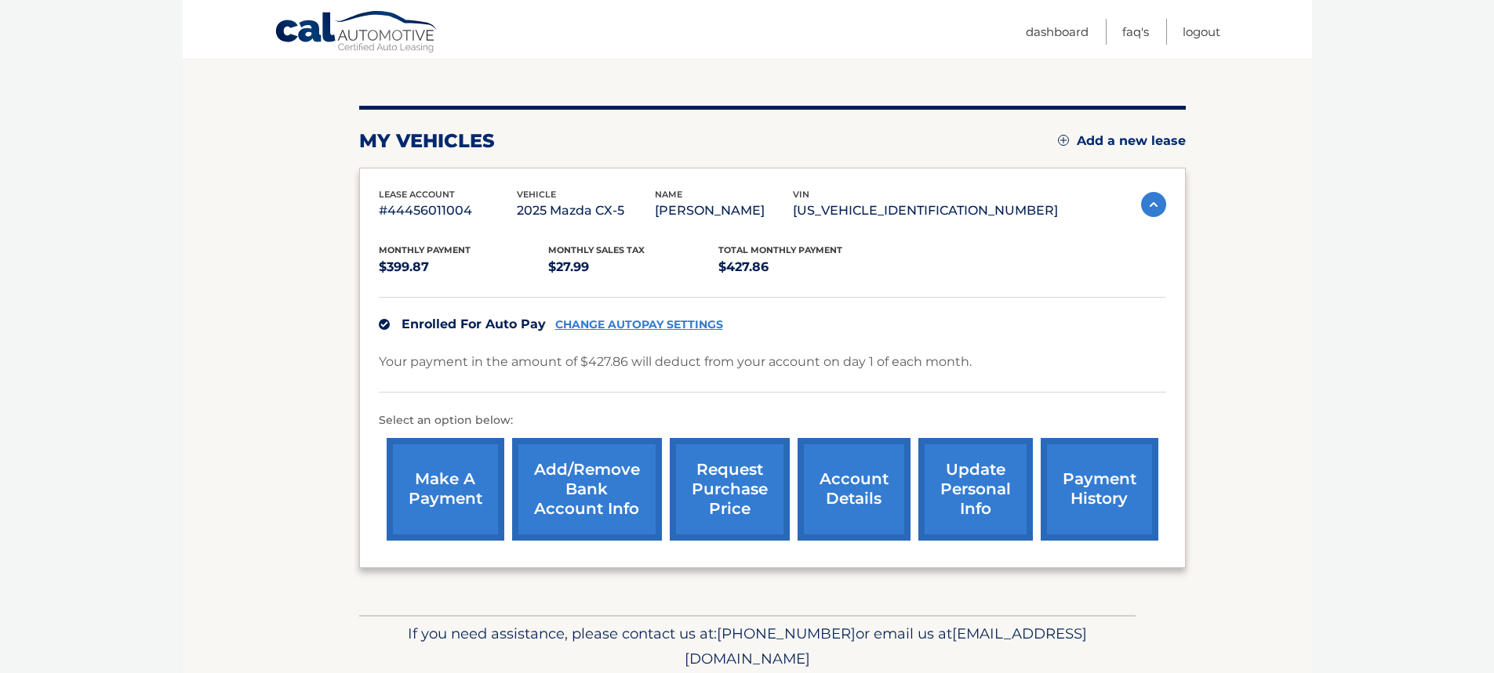
scroll to position [217, 0]
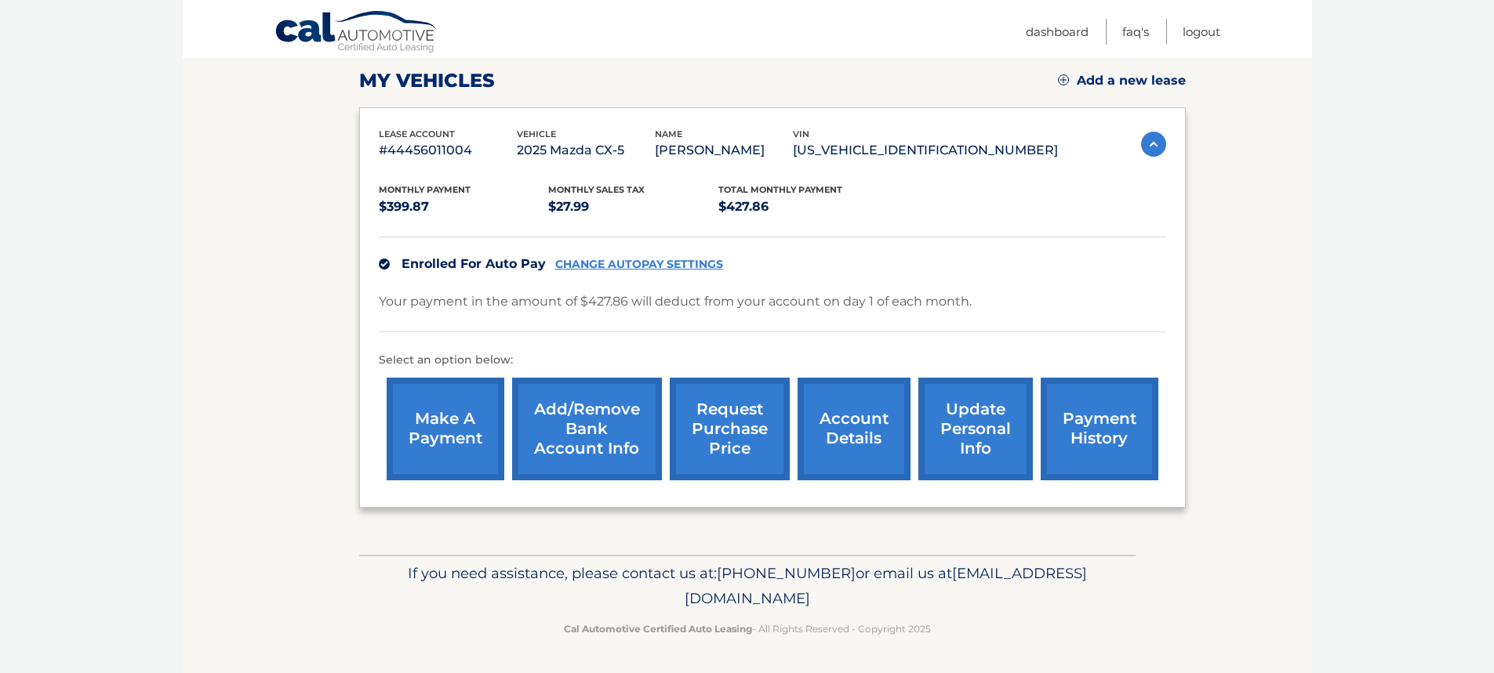
click at [830, 461] on link "account details" at bounding box center [853, 429] width 113 height 103
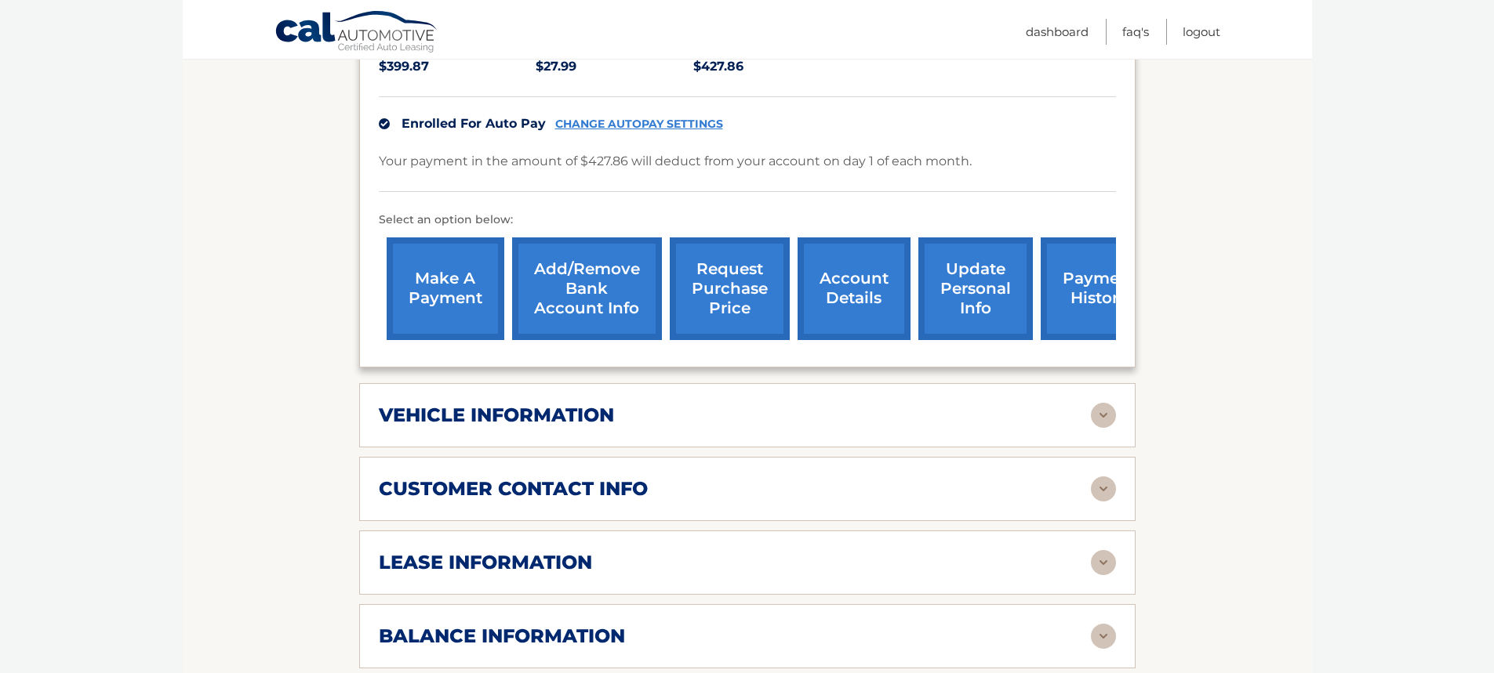
scroll to position [392, 0]
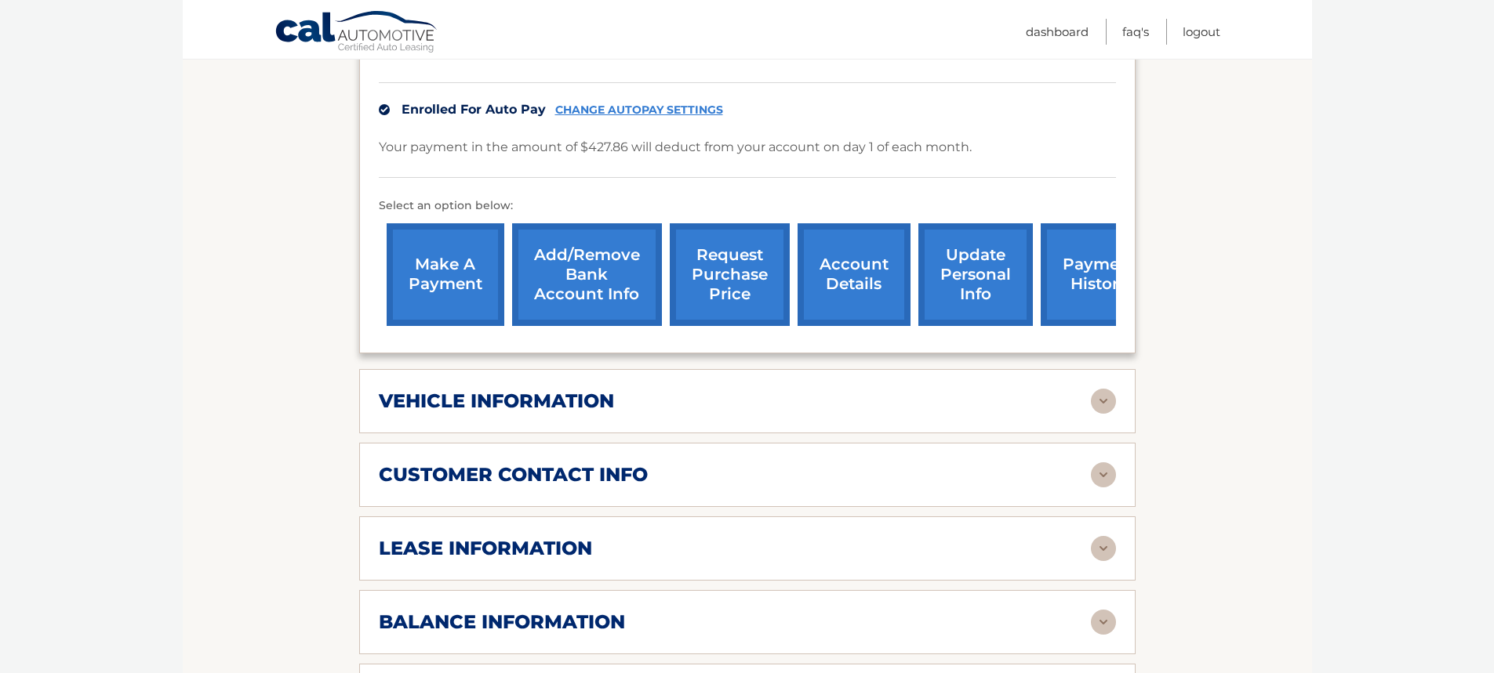
click at [709, 410] on div "vehicle information" at bounding box center [735, 402] width 712 height 24
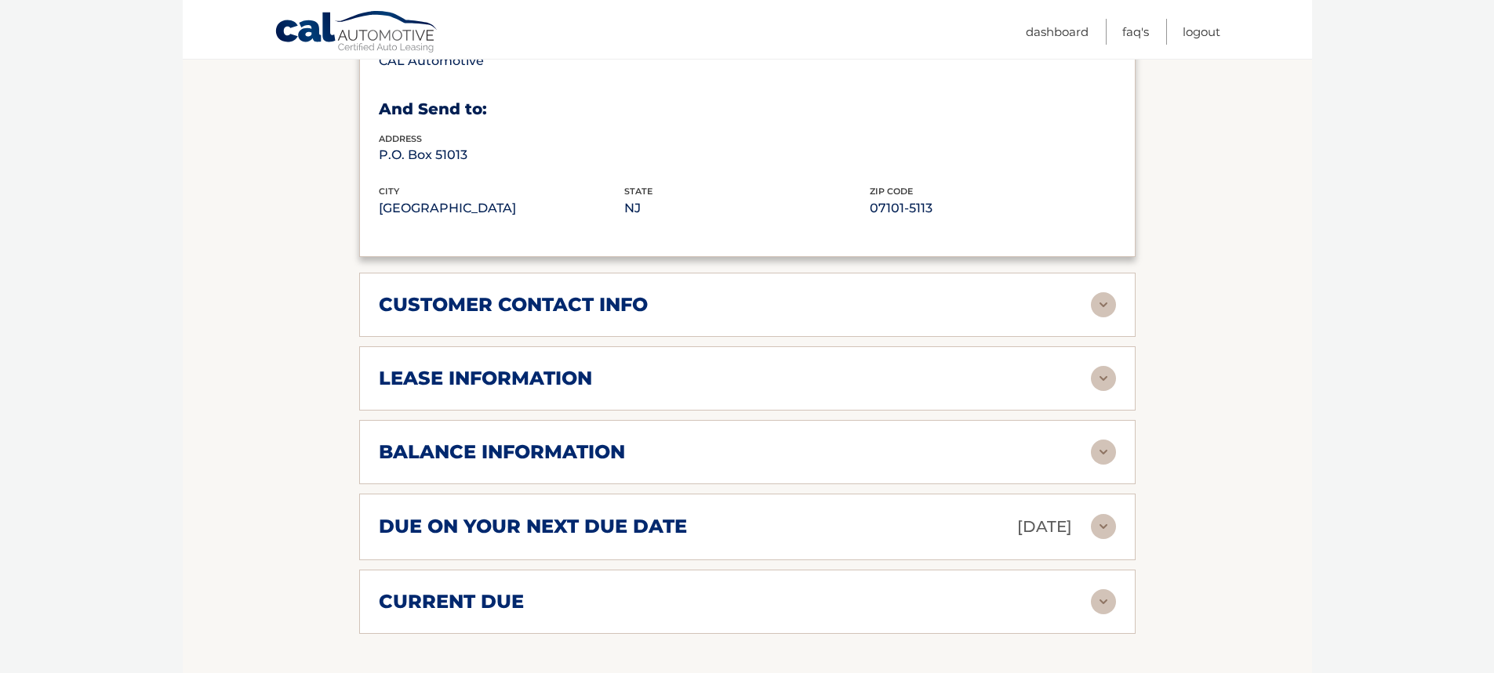
scroll to position [941, 0]
click at [696, 383] on div "lease information" at bounding box center [735, 378] width 712 height 24
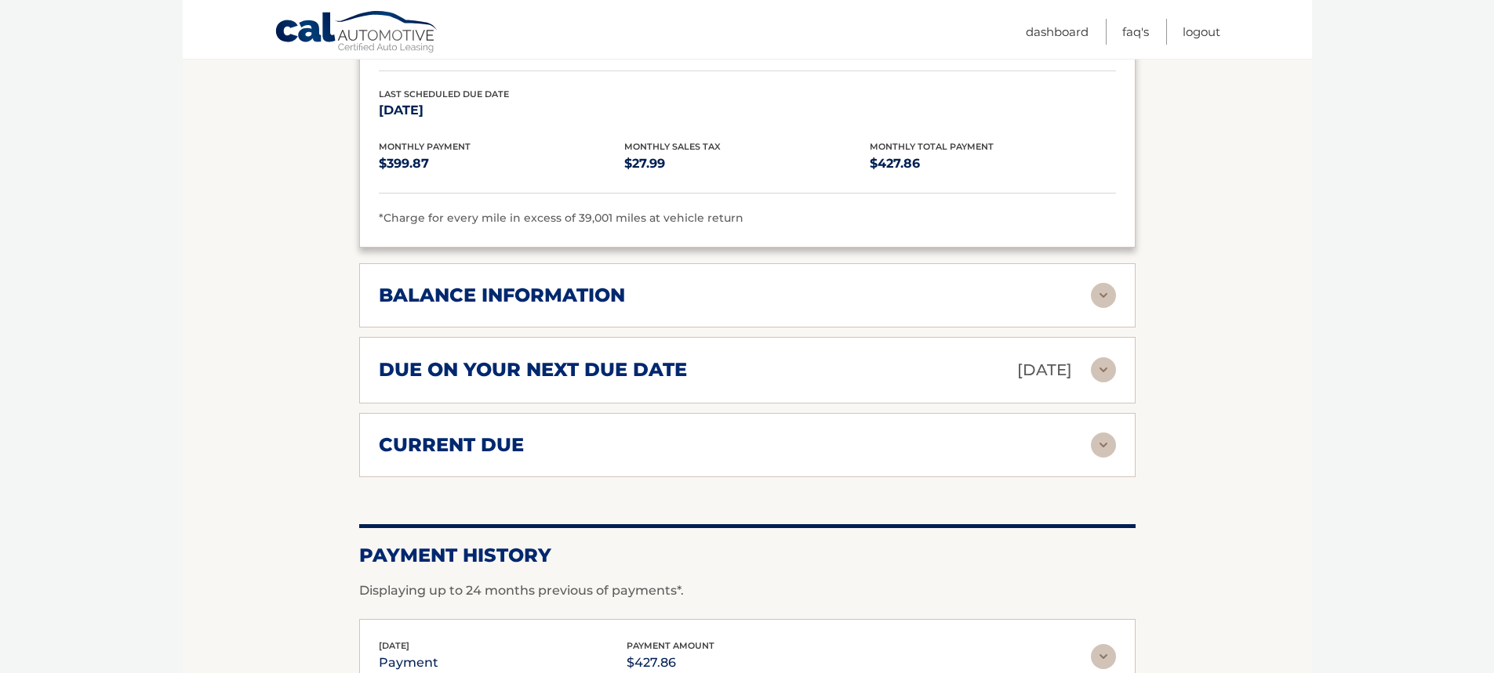
scroll to position [1490, 0]
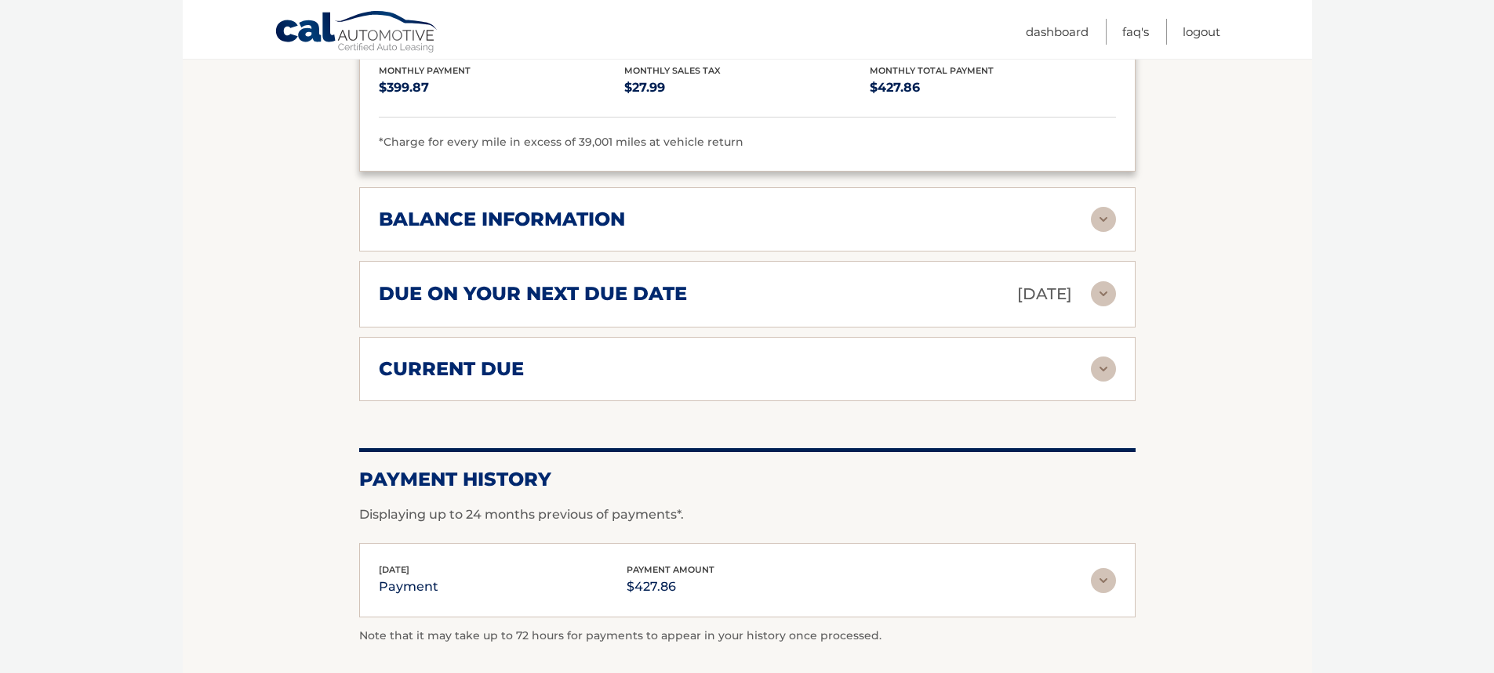
scroll to position [1254, 0]
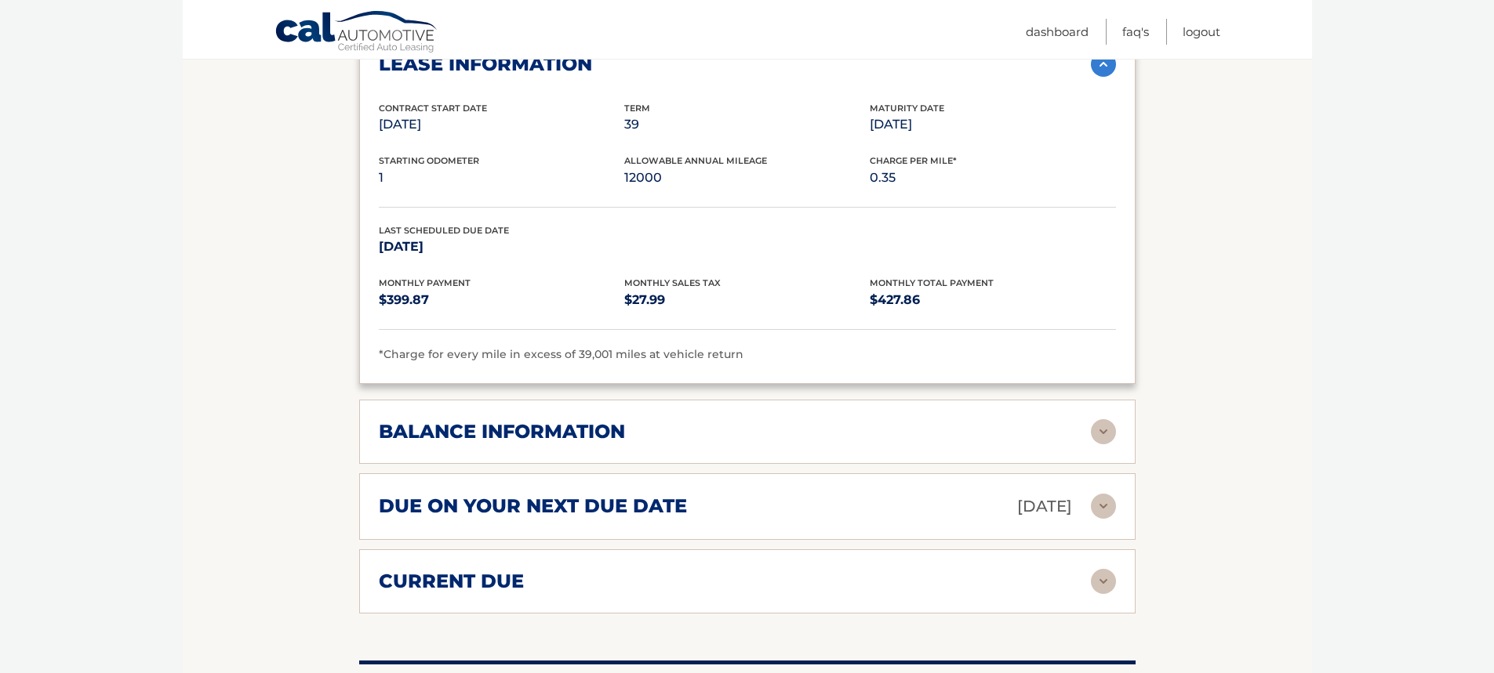
click at [688, 426] on div "balance information" at bounding box center [735, 432] width 712 height 24
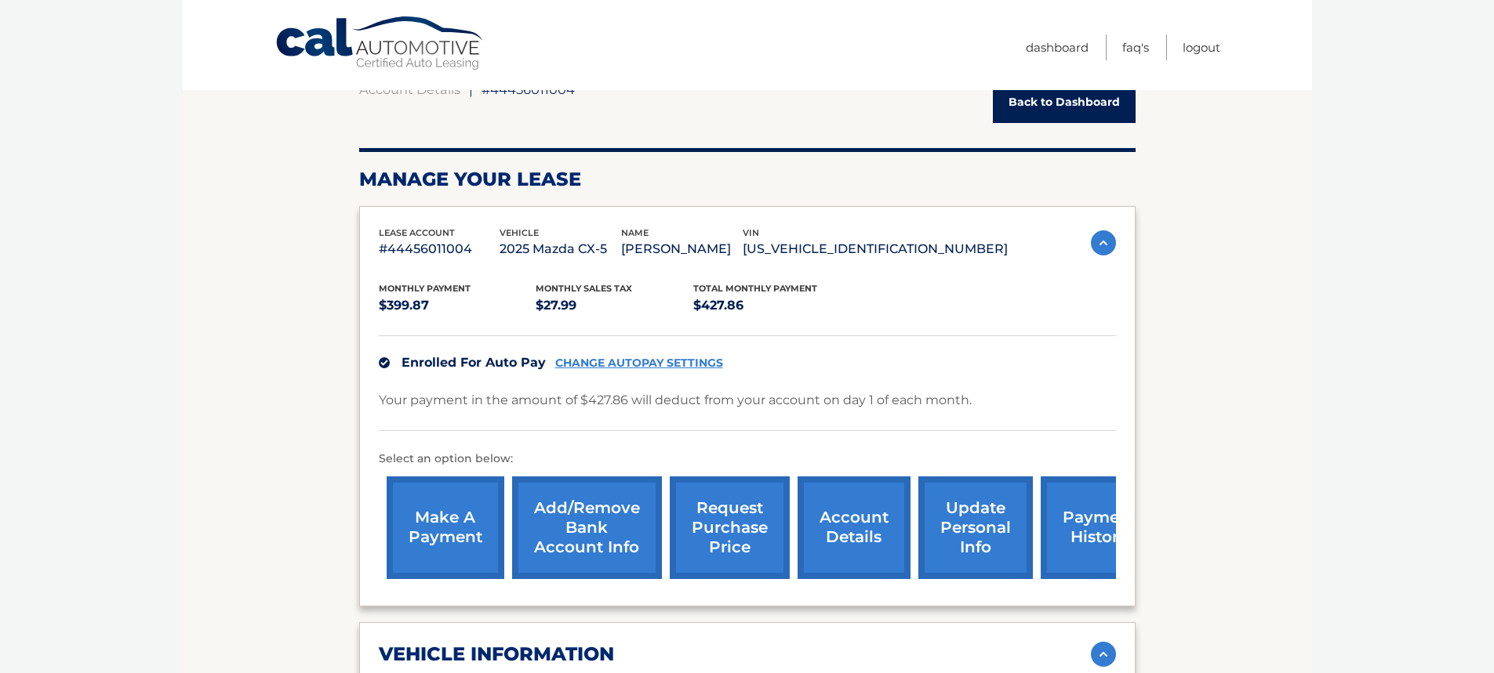
scroll to position [0, 0]
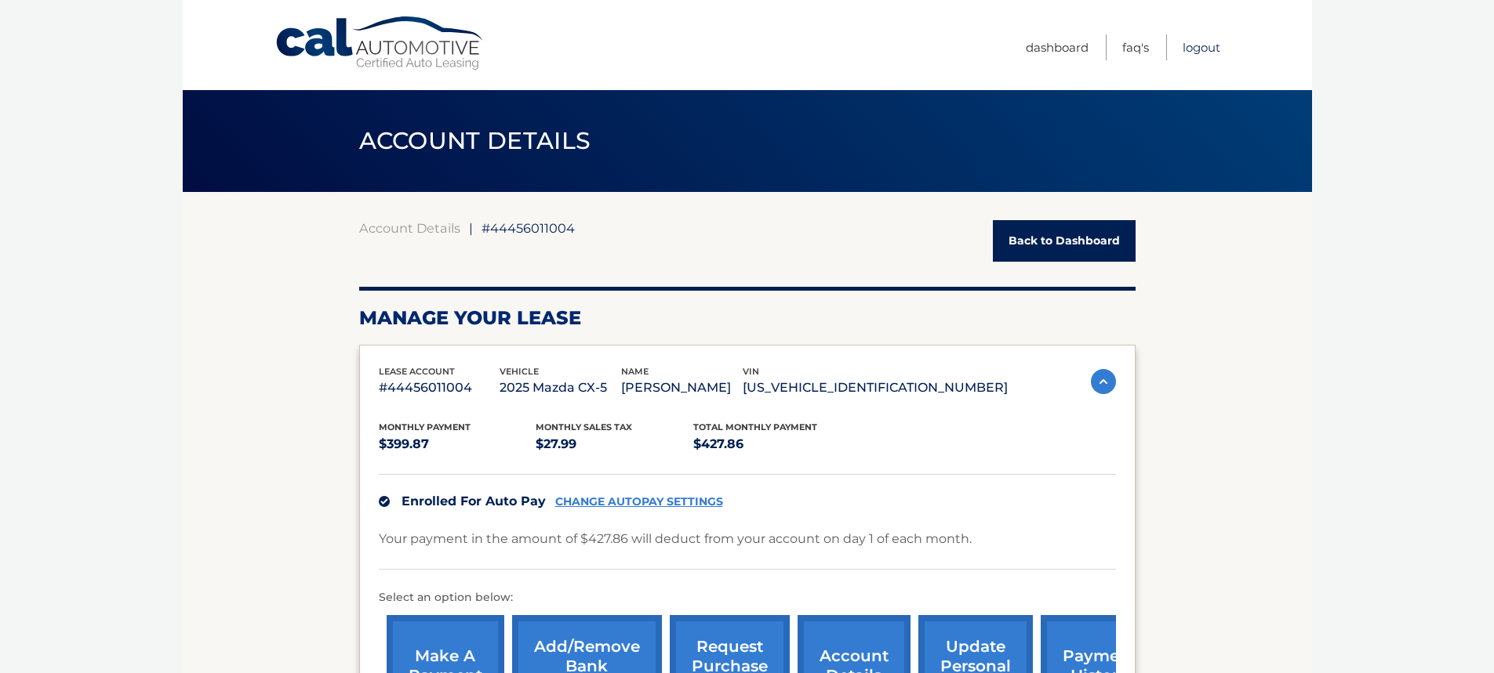
click at [1205, 45] on link "Logout" at bounding box center [1201, 47] width 38 height 26
